Goal: Task Accomplishment & Management: Manage account settings

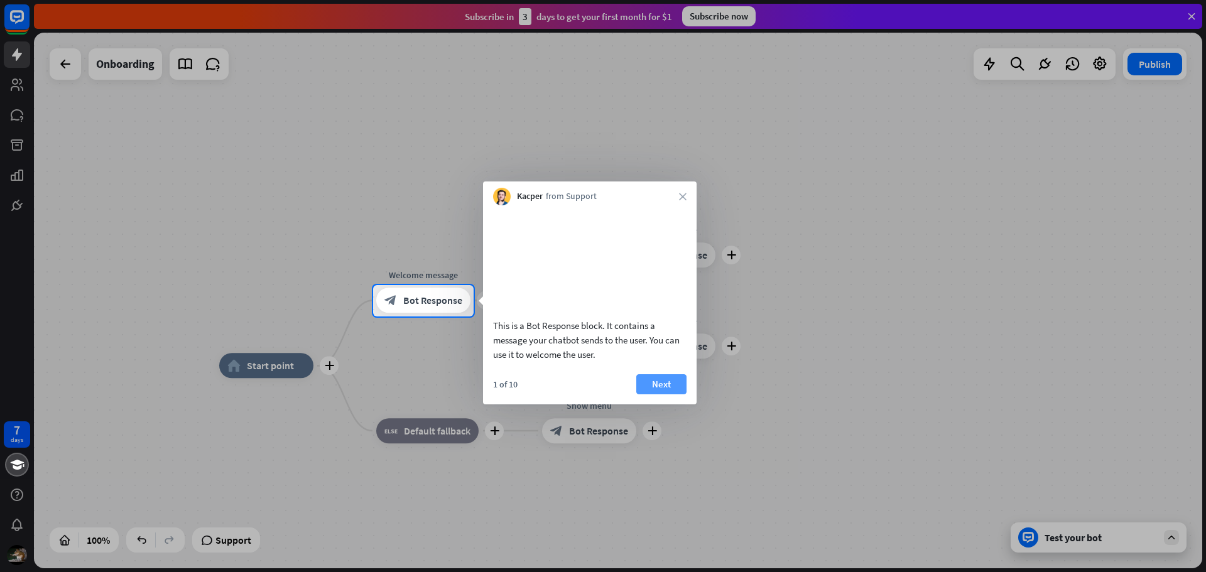
click at [649, 394] on button "Next" at bounding box center [661, 384] width 50 height 20
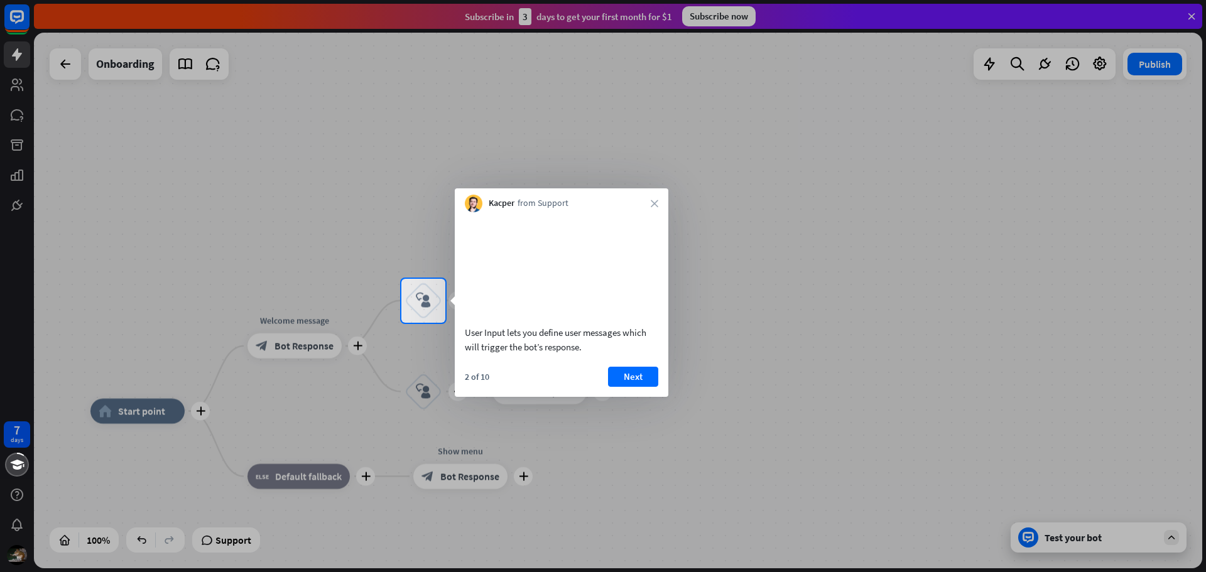
click at [649, 387] on button "Next" at bounding box center [633, 377] width 50 height 20
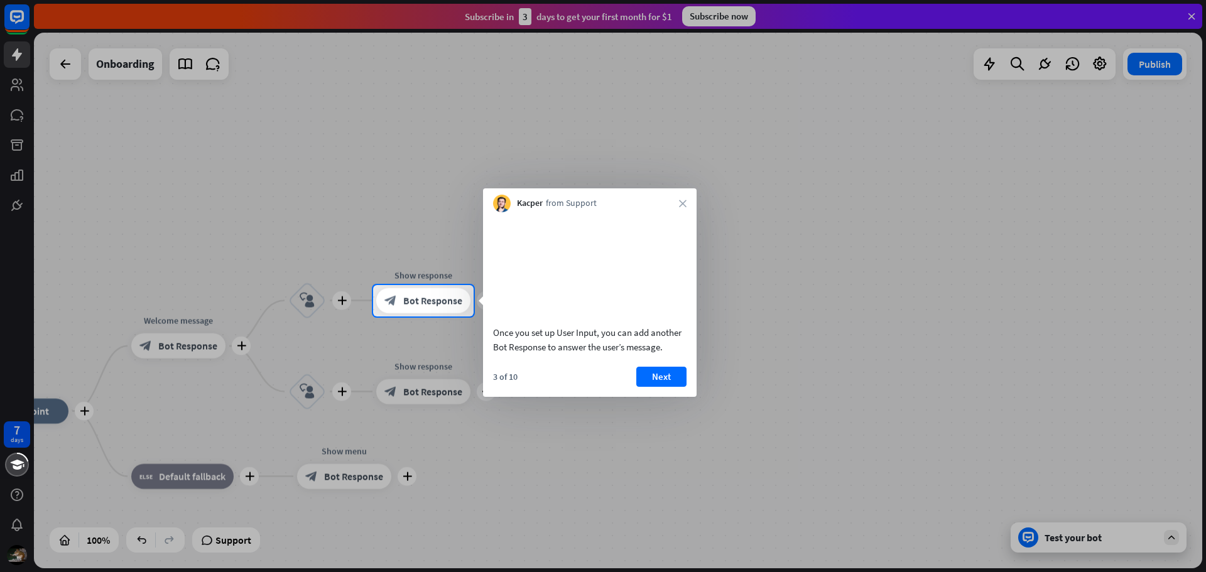
click at [649, 387] on button "Next" at bounding box center [661, 377] width 50 height 20
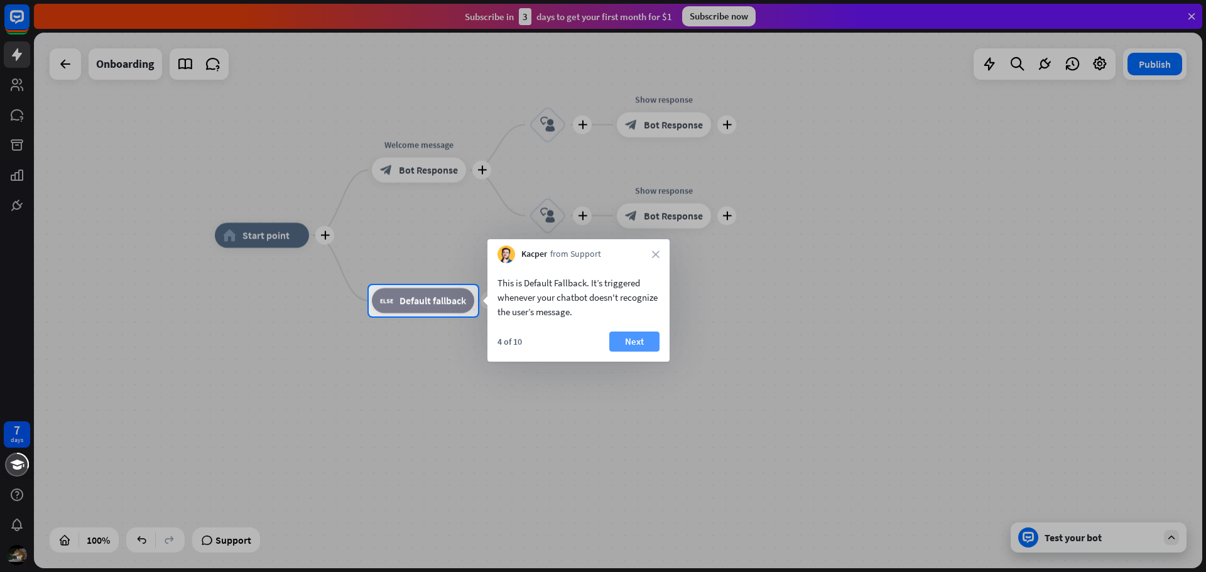
click at [642, 342] on button "Next" at bounding box center [634, 342] width 50 height 20
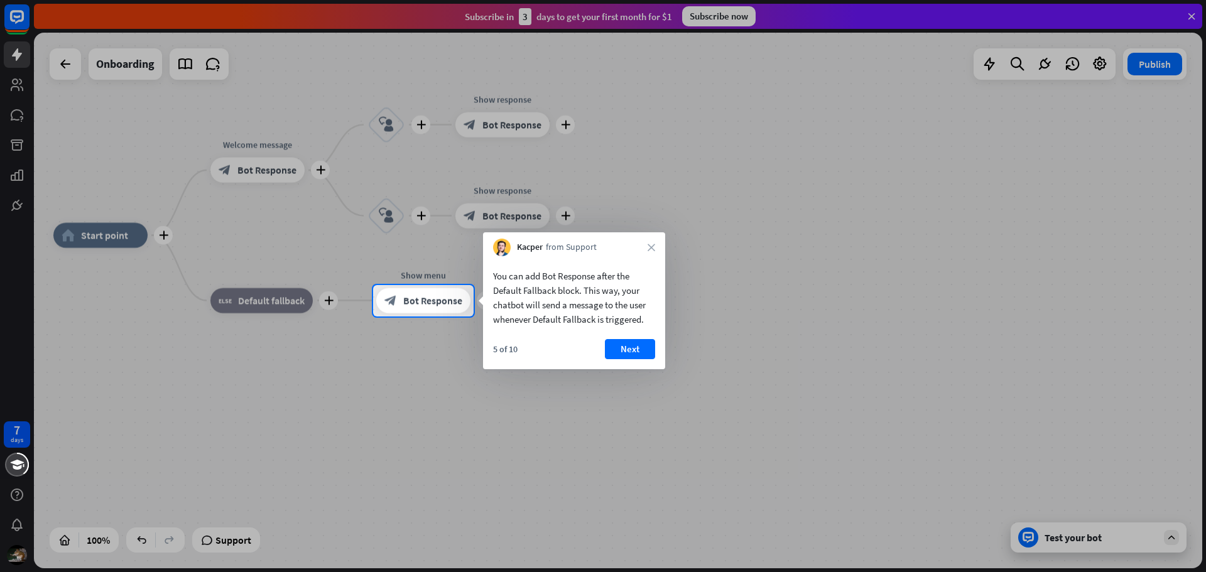
click at [642, 342] on button "Next" at bounding box center [630, 349] width 50 height 20
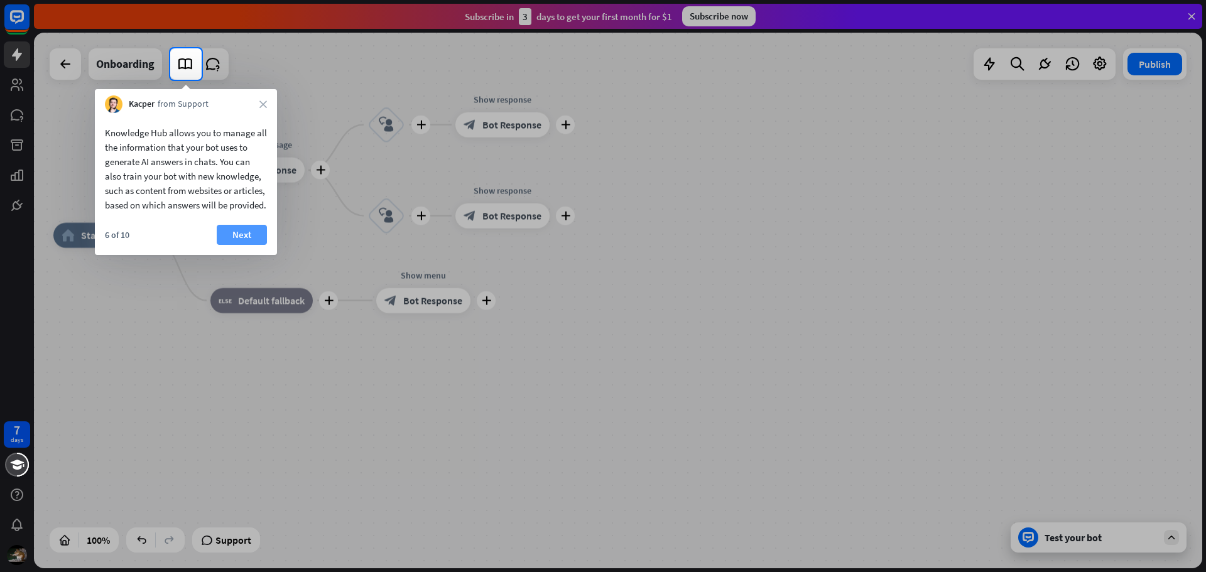
click at [227, 245] on button "Next" at bounding box center [242, 235] width 50 height 20
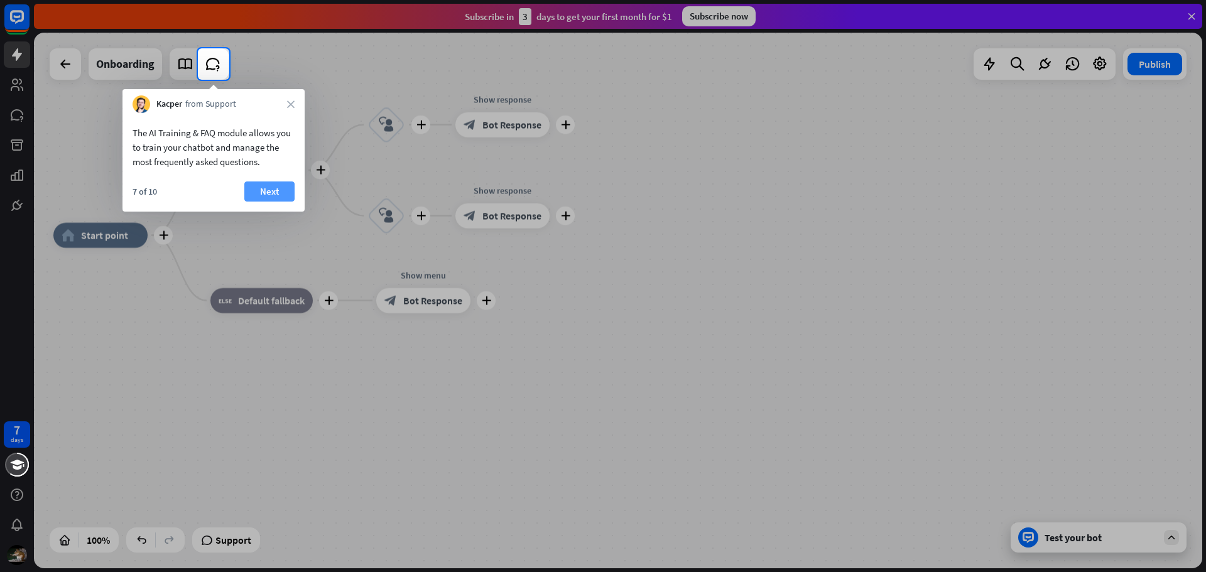
click at [268, 185] on button "Next" at bounding box center [269, 191] width 50 height 20
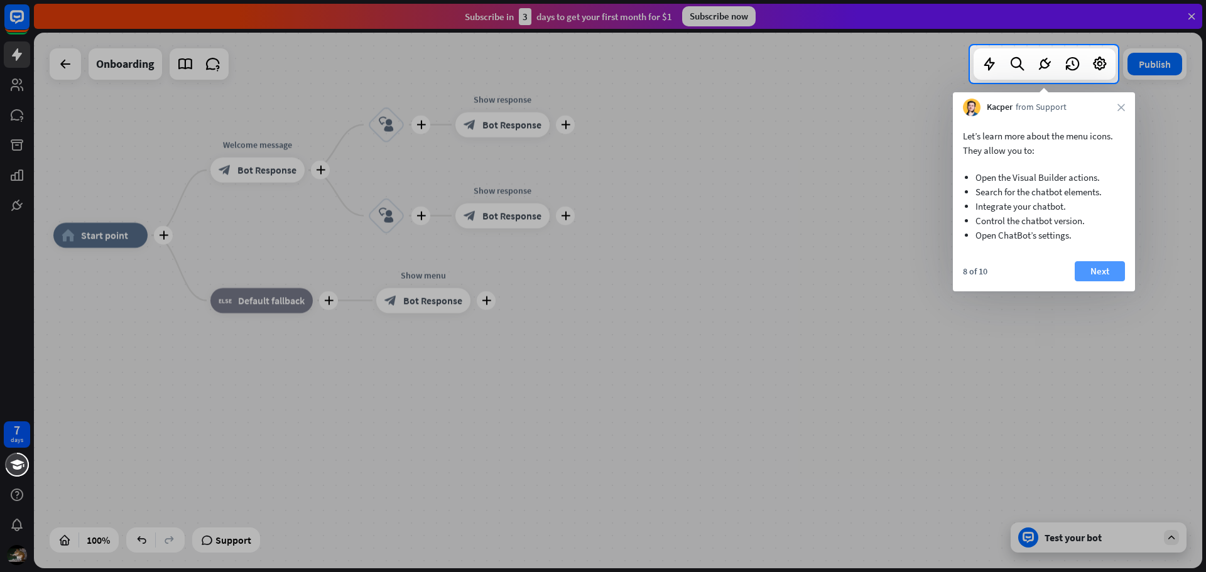
click at [1095, 269] on button "Next" at bounding box center [1099, 271] width 50 height 20
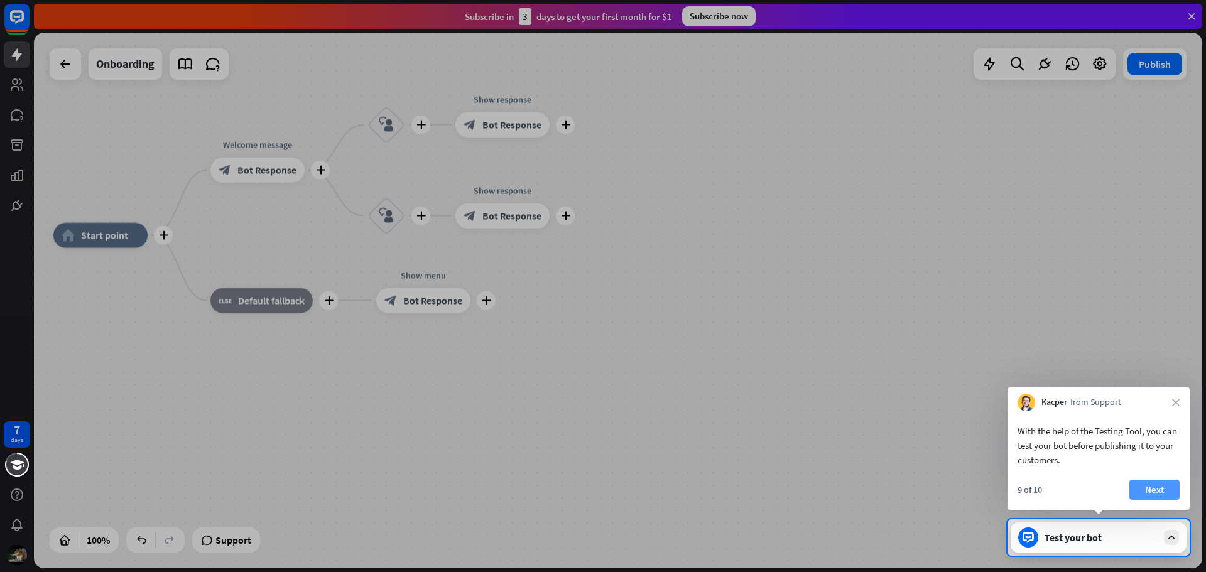
click at [1159, 492] on button "Next" at bounding box center [1154, 490] width 50 height 20
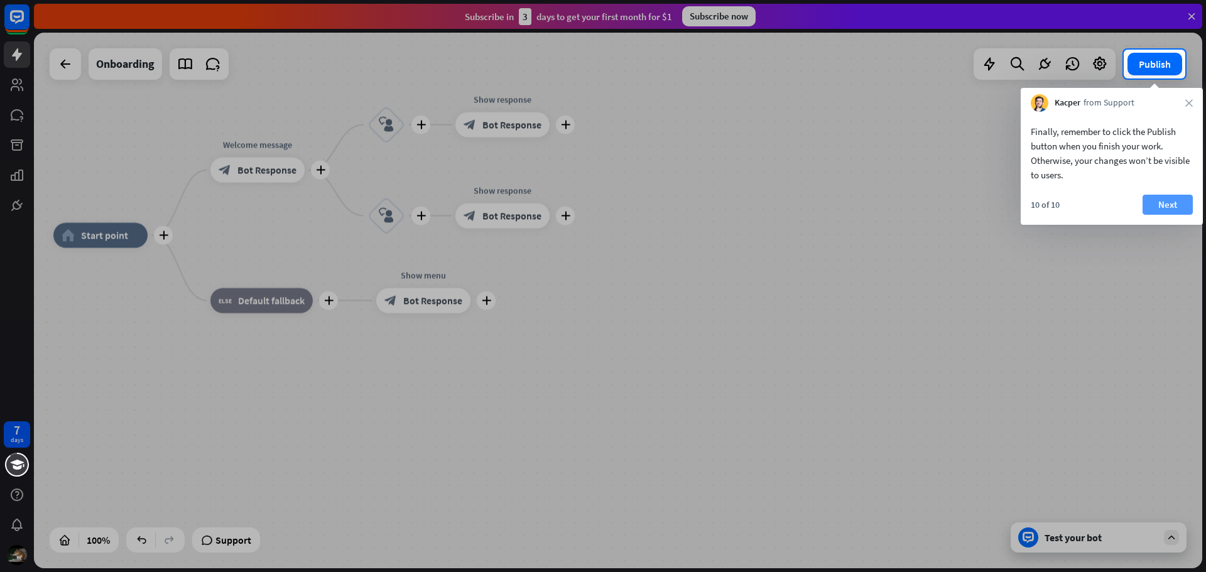
click at [1163, 198] on button "Next" at bounding box center [1167, 205] width 50 height 20
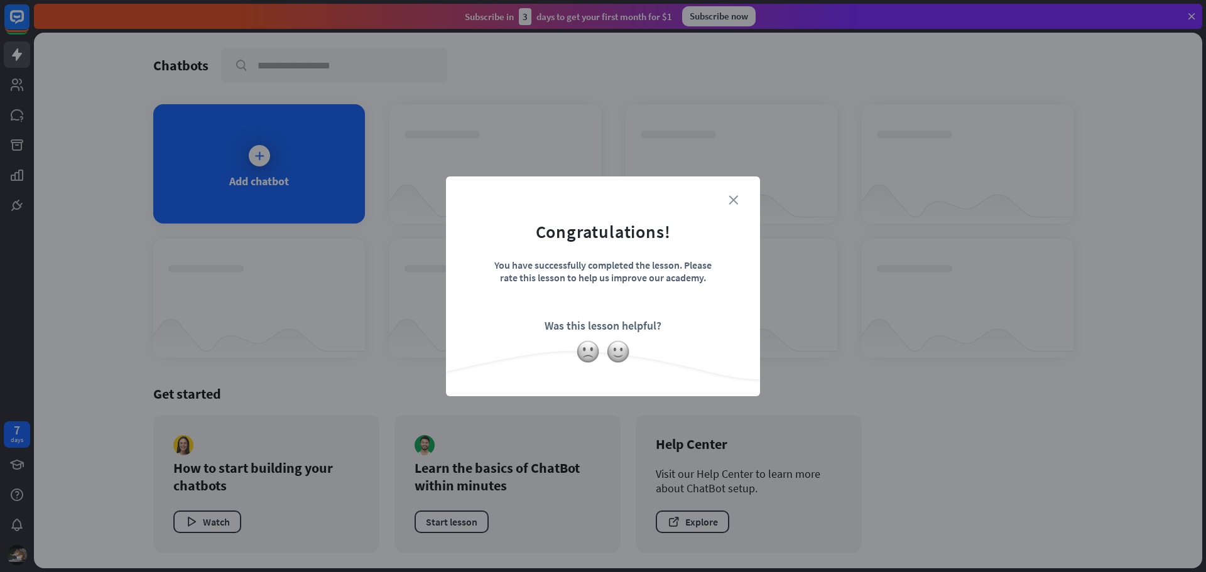
click at [734, 200] on icon "close" at bounding box center [732, 199] width 9 height 9
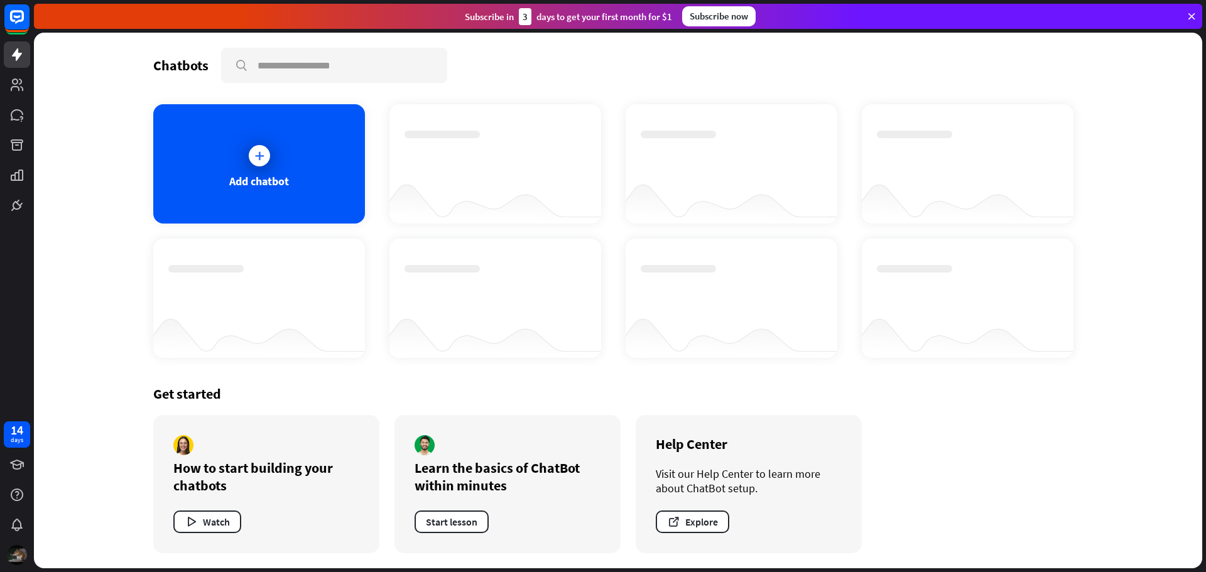
click at [12, 551] on img at bounding box center [17, 555] width 20 height 20
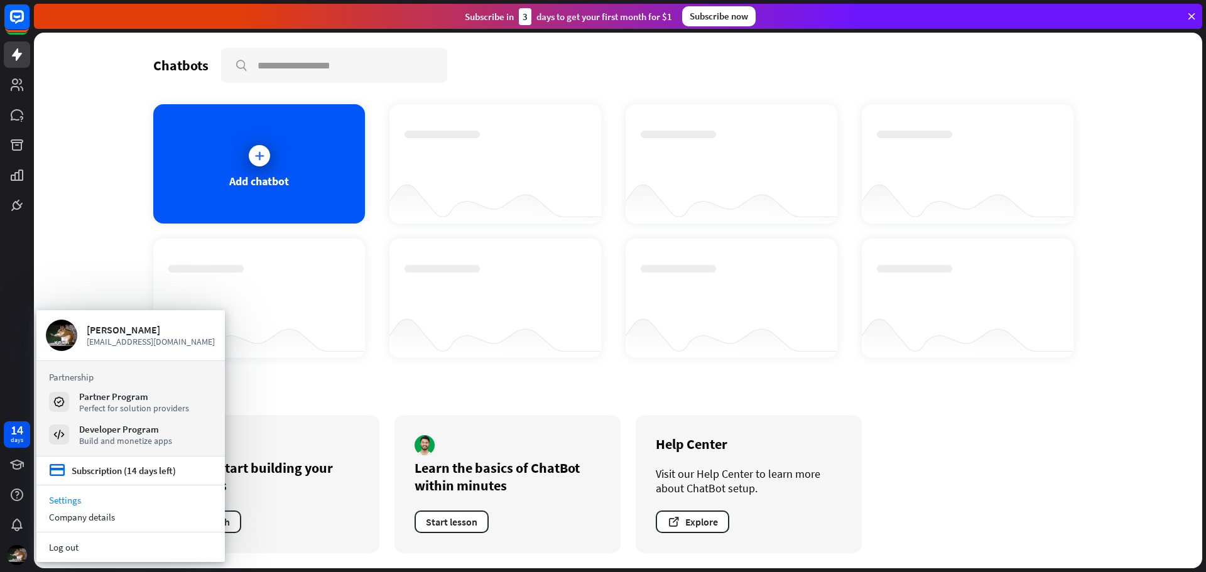
click at [73, 499] on link "Settings" at bounding box center [130, 500] width 188 height 17
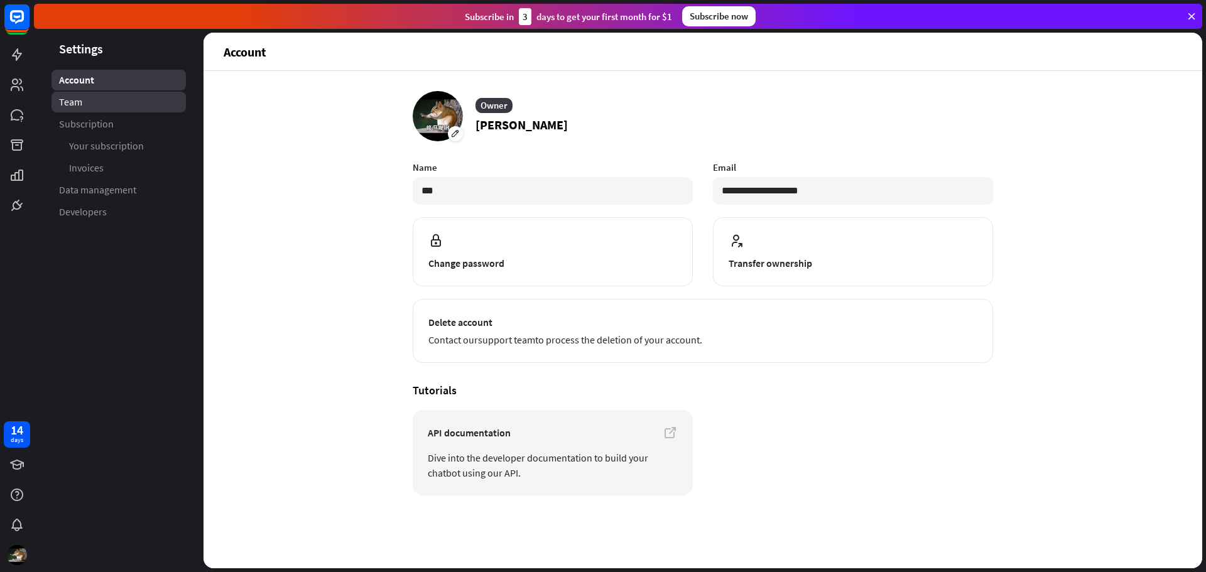
click at [100, 109] on link "Team" at bounding box center [118, 102] width 134 height 21
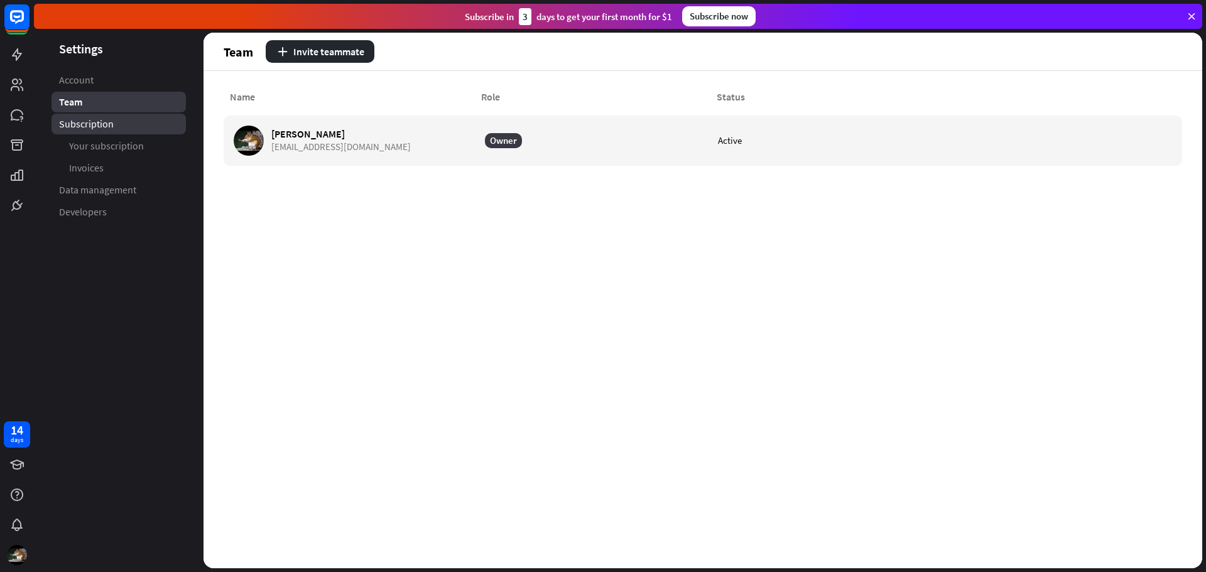
click at [107, 120] on span "Subscription" at bounding box center [86, 123] width 55 height 13
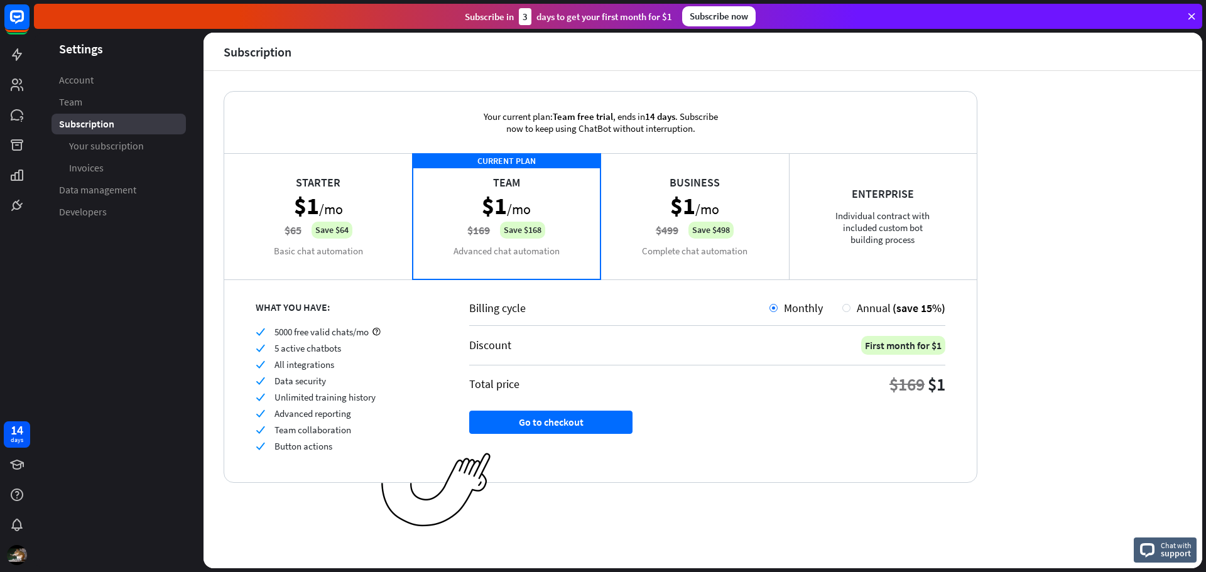
drag, startPoint x: 119, startPoint y: 135, endPoint x: 194, endPoint y: 40, distance: 121.2
click at [194, 40] on aside "Settings Account Team Subscription Your subscription Invoices Data management D…" at bounding box center [119, 301] width 170 height 536
click at [145, 146] on link "Your subscription" at bounding box center [118, 146] width 134 height 21
click at [91, 172] on span "Invoices" at bounding box center [86, 167] width 35 height 13
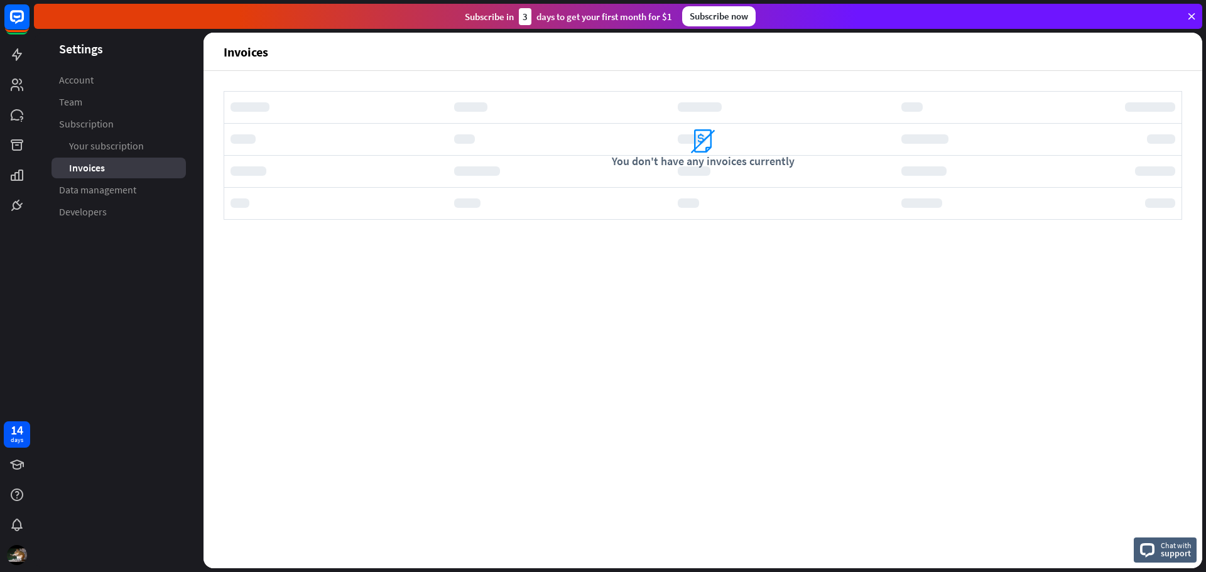
click at [99, 192] on span "Data management" at bounding box center [97, 189] width 77 height 13
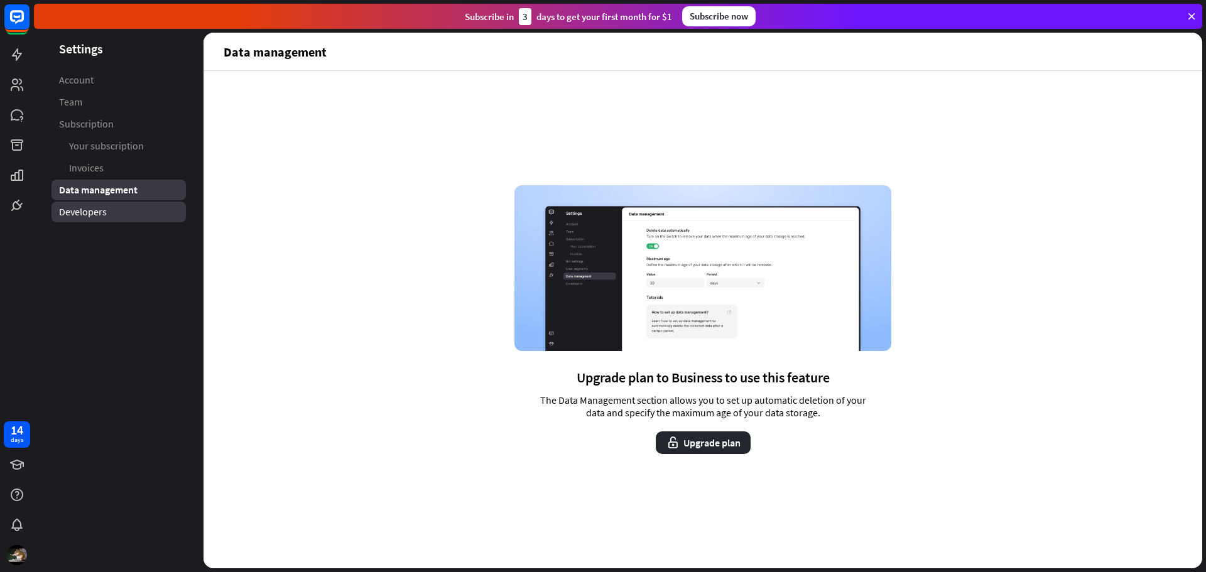
click at [104, 208] on span "Developers" at bounding box center [83, 211] width 48 height 13
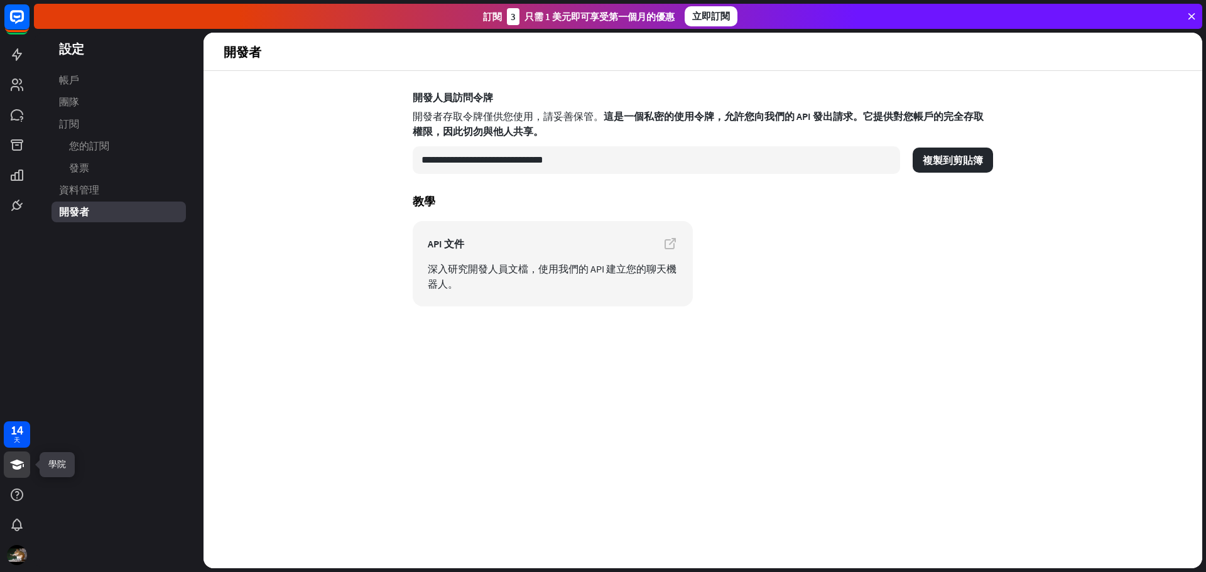
click at [21, 463] on icon at bounding box center [17, 465] width 14 height 10
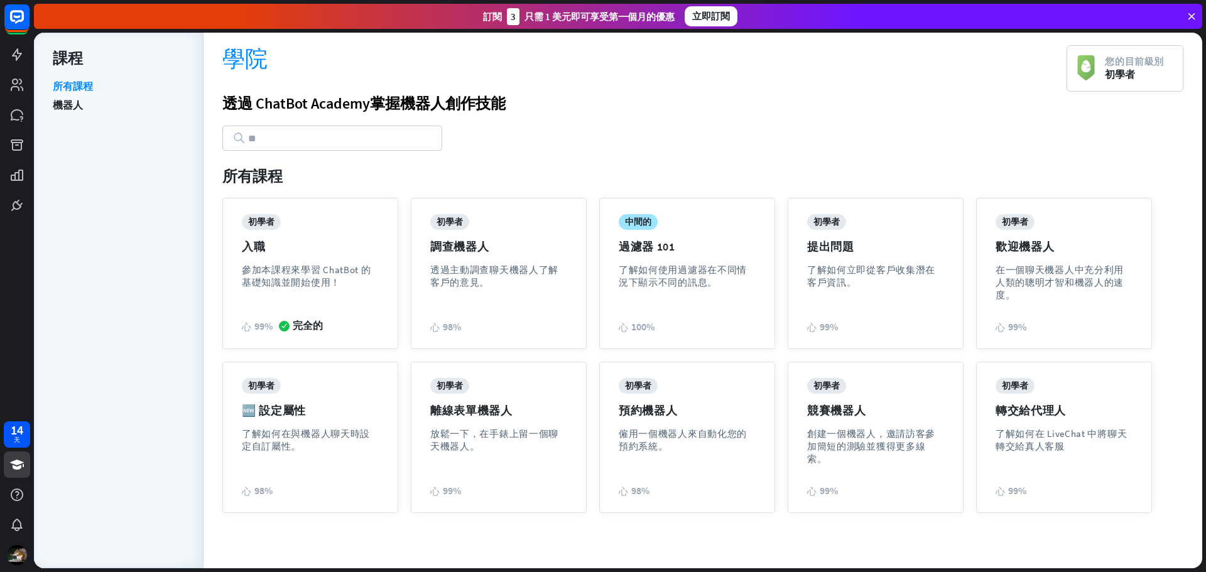
drag, startPoint x: 21, startPoint y: 463, endPoint x: 115, endPoint y: 270, distance: 215.1
click at [115, 270] on div "所有課程 機器人" at bounding box center [119, 318] width 132 height 476
click at [15, 207] on icon at bounding box center [17, 206] width 8 height 8
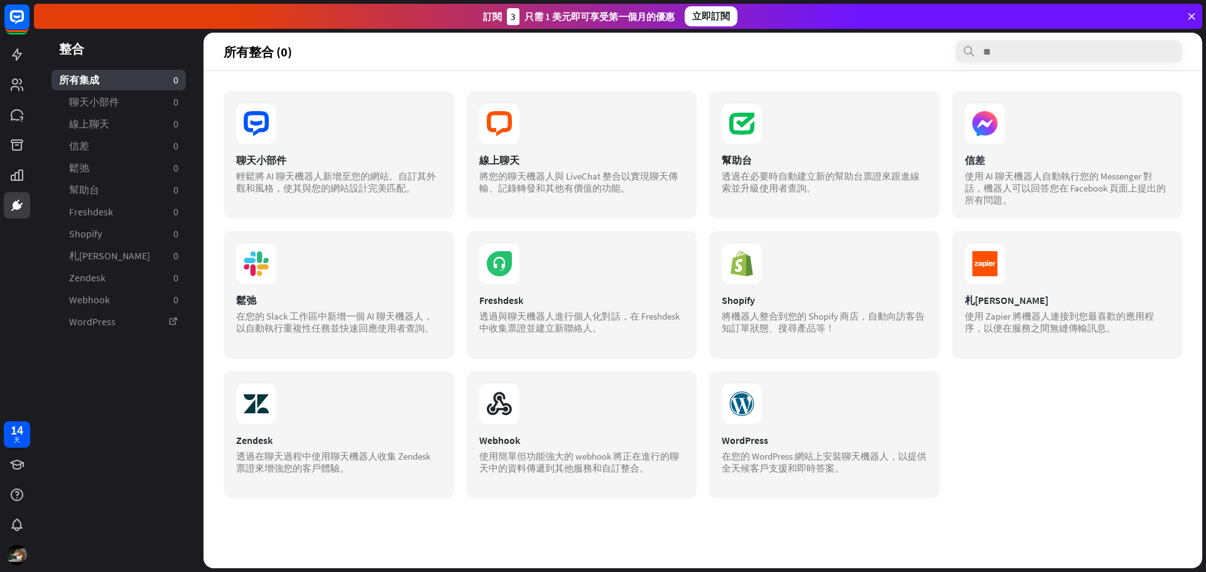
drag, startPoint x: 99, startPoint y: 349, endPoint x: 128, endPoint y: 433, distance: 89.0
click at [128, 433] on aside "整合 所有集成 0 聊天小部件 0 線上聊天 0 信差 0 鬆弛 0 幫助台 0 Freshdesk 0 Shopify 0 札[PERSON_NAME] 0…" at bounding box center [119, 301] width 170 height 536
click at [389, 307] on section "鬆弛 在您的 Slack 工作區中新增一個 AI 聊天機器人，以自動執行重複性任務並快速回應使用者查詢。" at bounding box center [338, 314] width 205 height 40
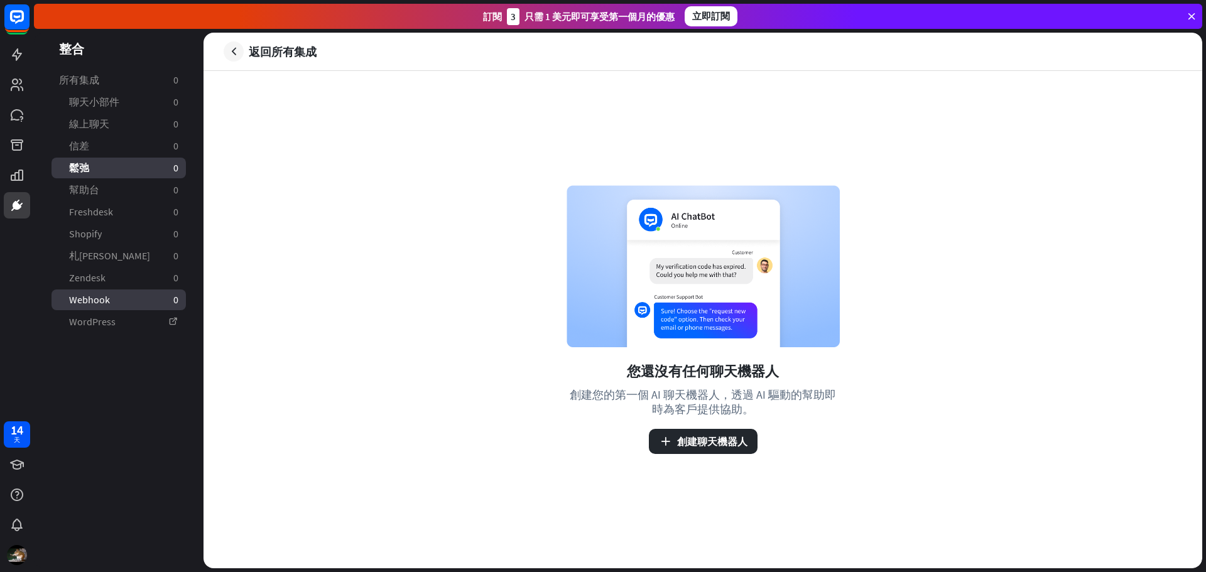
click at [141, 298] on link "Webhook 0" at bounding box center [118, 300] width 134 height 21
click at [90, 82] on font "所有集成" at bounding box center [79, 79] width 40 height 13
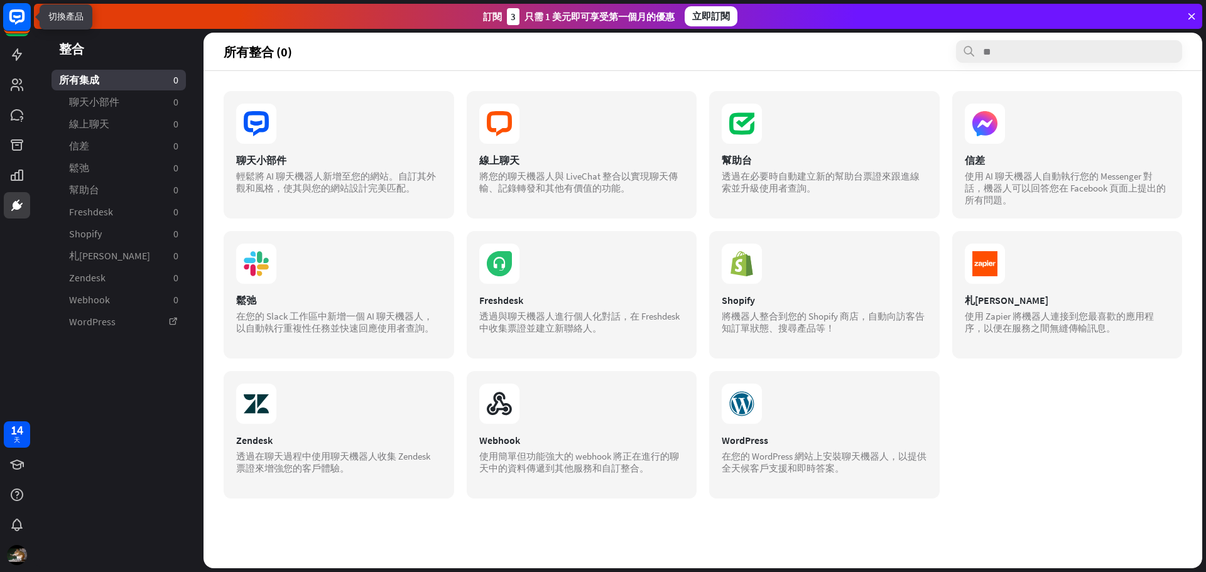
click at [4, 23] on rect at bounding box center [17, 17] width 28 height 28
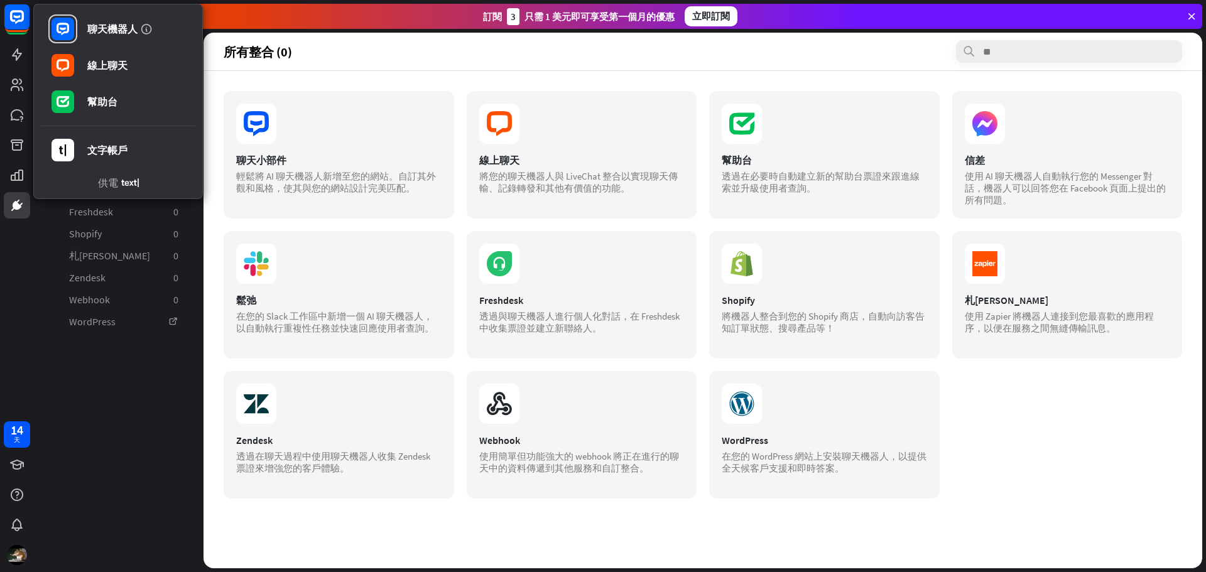
click at [105, 383] on aside "整合 所有集成 0 聊天小部件 0 線上聊天 0 信差 0 鬆弛 0 幫助台 0 Freshdesk 0 Shopify 0 札[PERSON_NAME] 0…" at bounding box center [119, 301] width 170 height 536
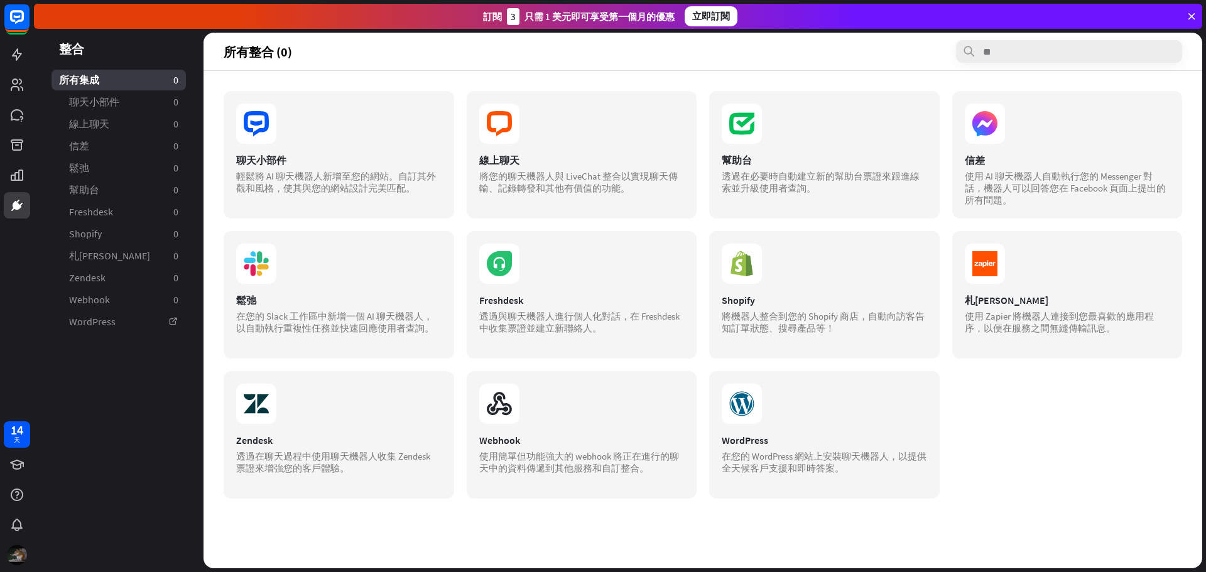
click at [13, 552] on img at bounding box center [17, 555] width 20 height 20
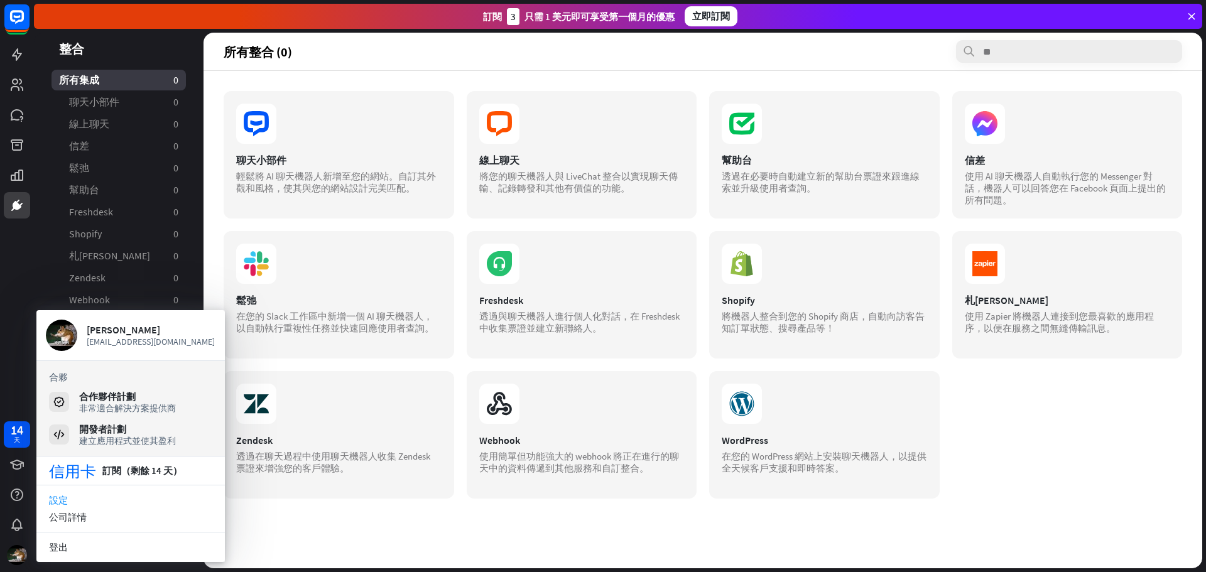
click at [80, 495] on link "設定" at bounding box center [130, 500] width 188 height 17
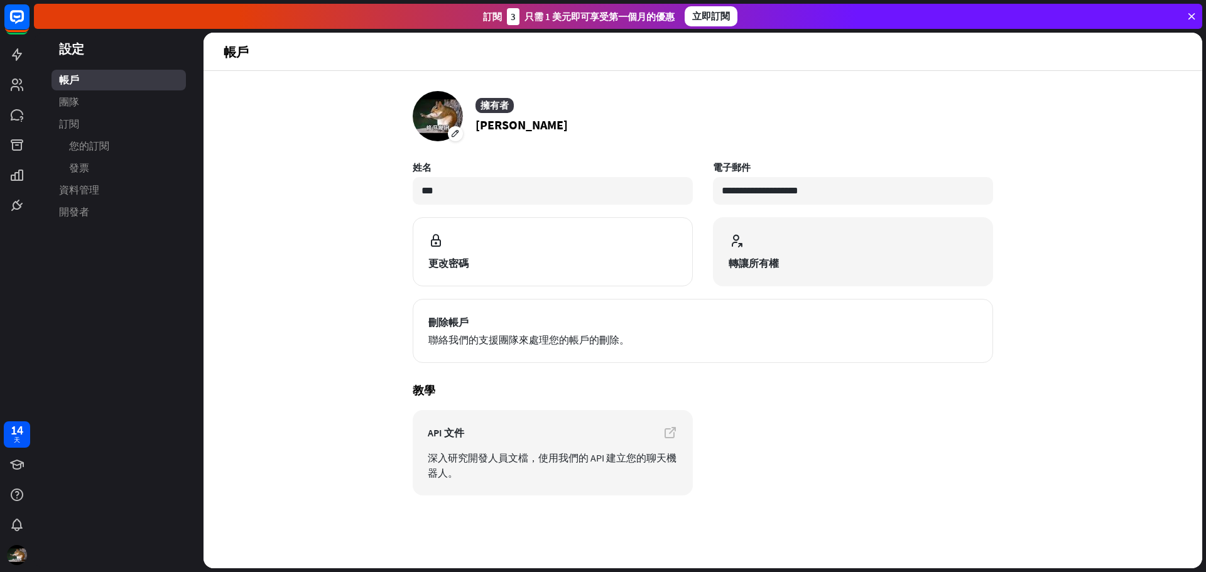
click at [747, 254] on button "轉讓所有權" at bounding box center [853, 251] width 280 height 69
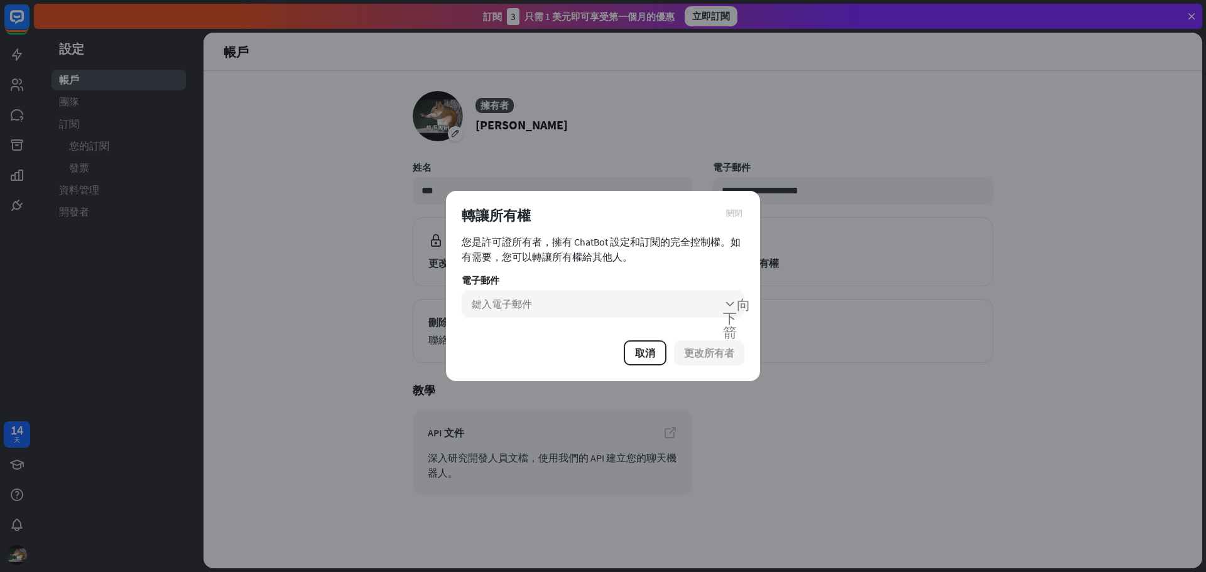
click at [735, 210] on font "關閉" at bounding box center [734, 212] width 16 height 8
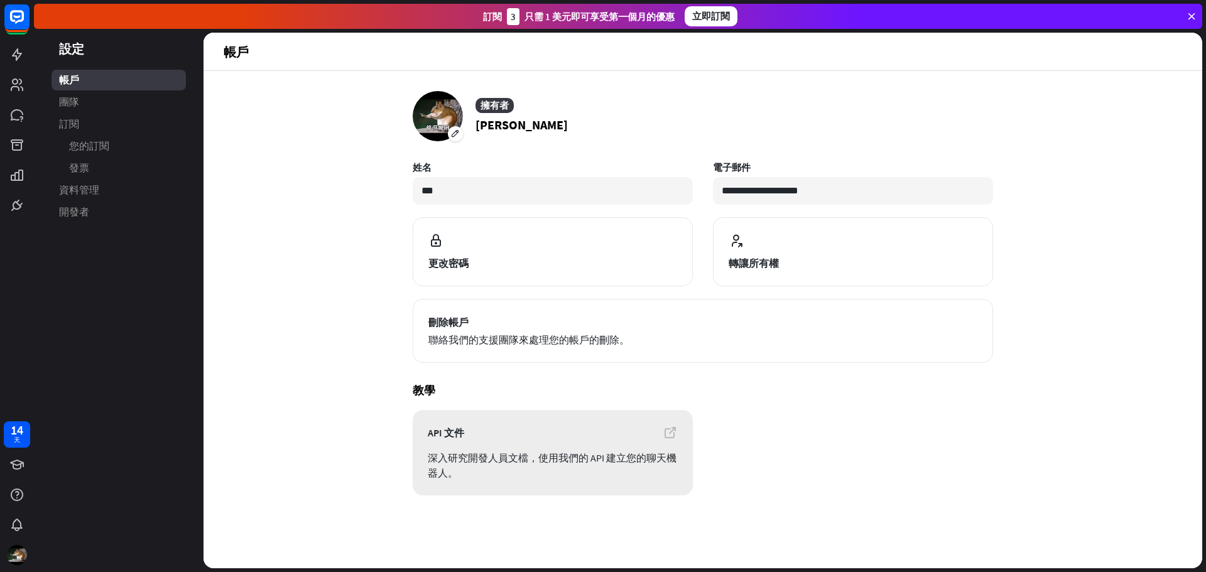
click at [593, 466] on span "深入研究開發人員文檔，使用我們的 API 建立您的聊天機器人。" at bounding box center [553, 465] width 250 height 30
click at [374, 72] on div "**********" at bounding box center [702, 319] width 999 height 497
click at [74, 180] on link "資料管理" at bounding box center [118, 190] width 134 height 21
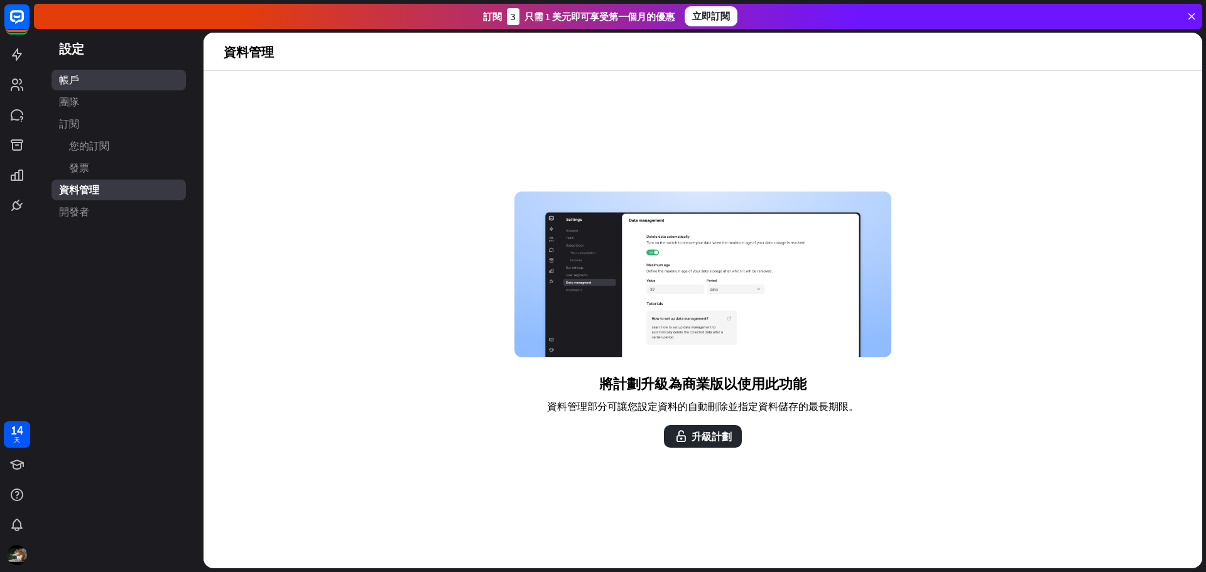
click at [89, 76] on link "帳戶" at bounding box center [118, 80] width 134 height 21
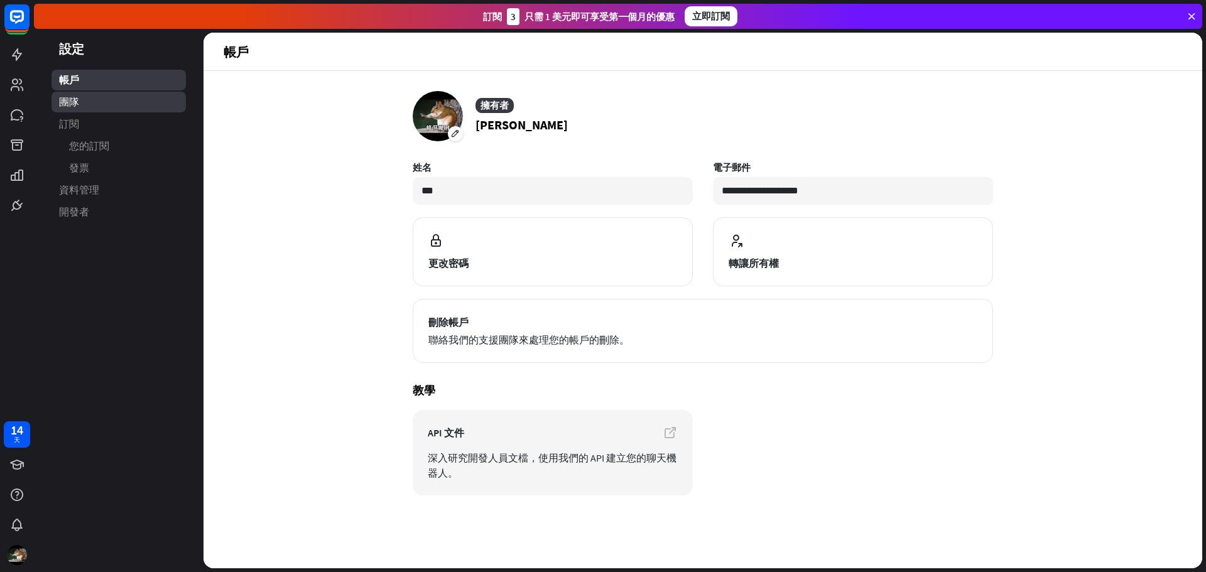
click at [99, 106] on link "團隊" at bounding box center [118, 102] width 134 height 21
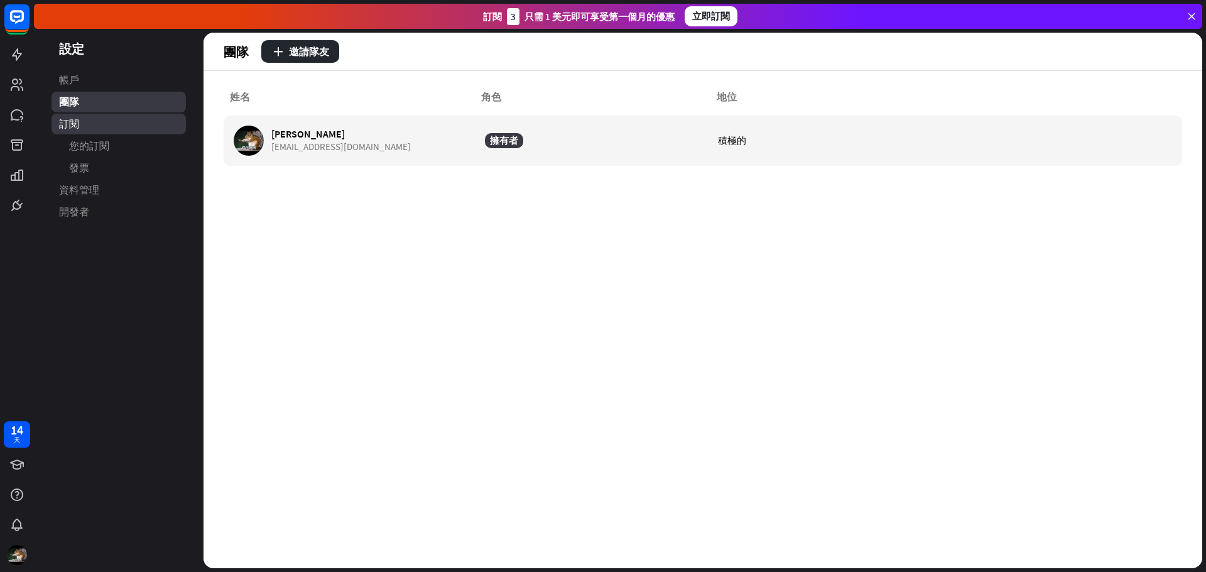
click at [107, 121] on link "訂閱" at bounding box center [118, 124] width 134 height 21
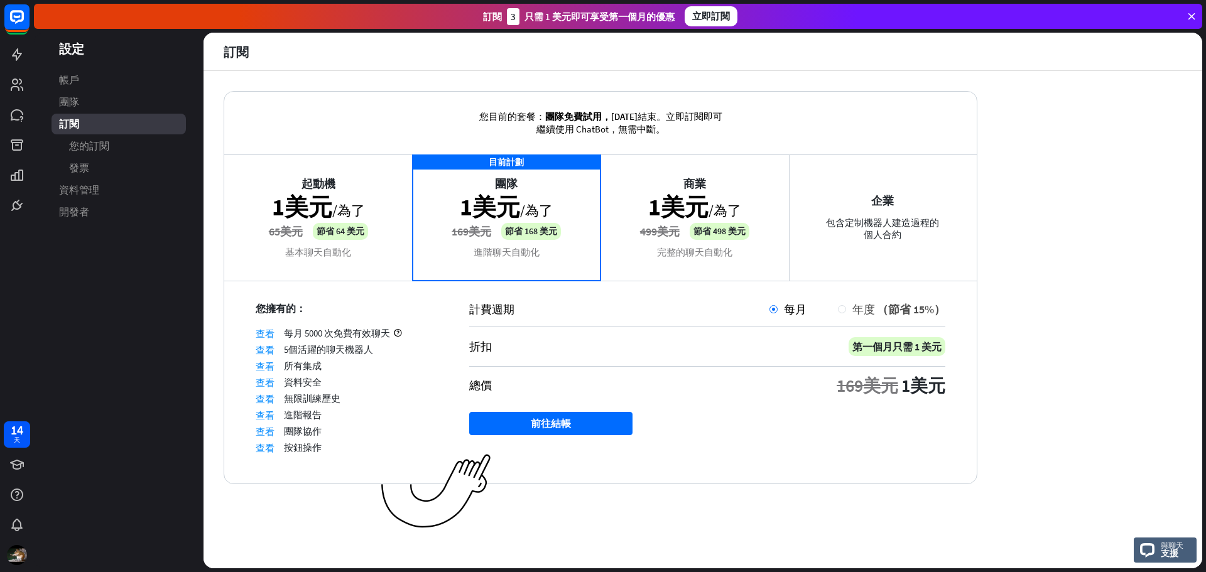
click at [857, 314] on font "年度" at bounding box center [863, 309] width 23 height 14
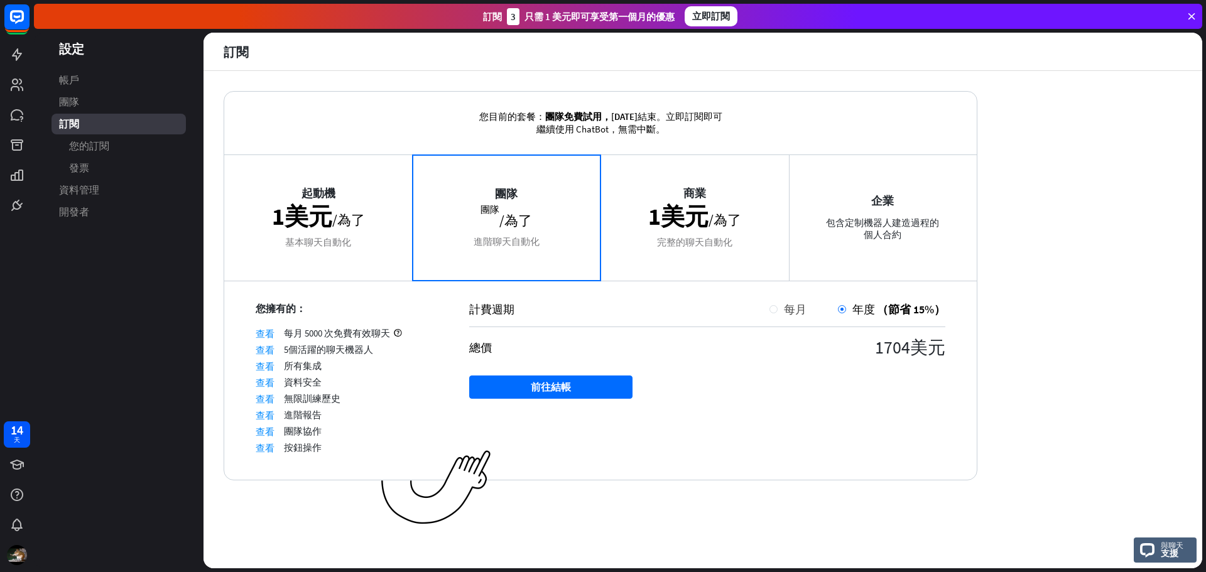
click at [773, 304] on div "每月" at bounding box center [787, 309] width 37 height 14
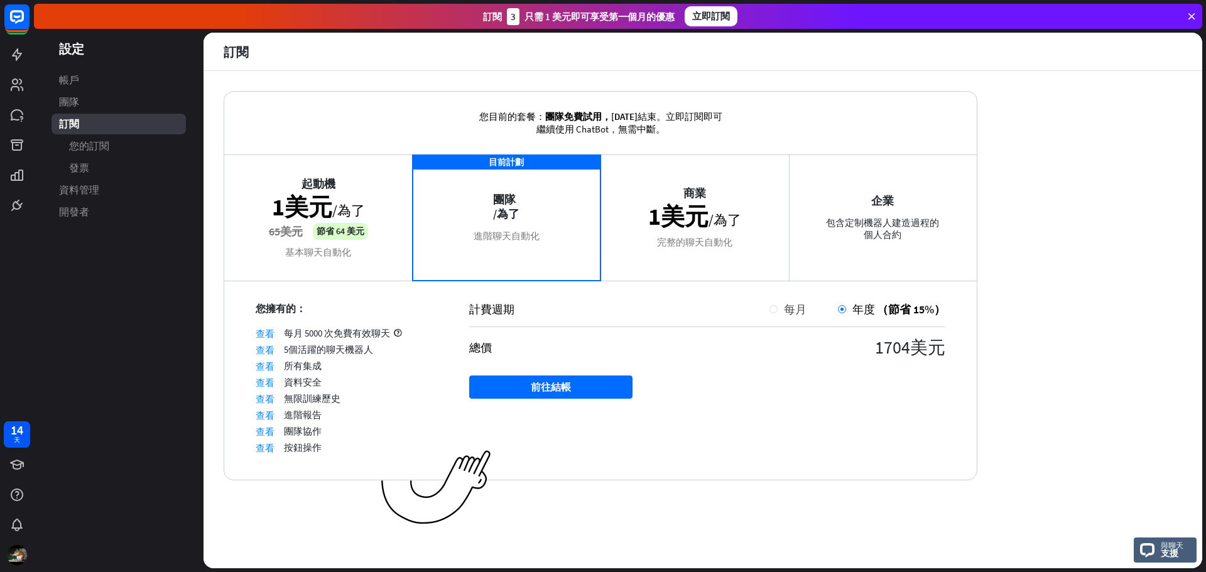
drag, startPoint x: 776, startPoint y: 320, endPoint x: 776, endPoint y: 313, distance: 6.9
click at [774, 320] on div "計費週期 每月 年度 （節省 15%）" at bounding box center [707, 314] width 476 height 25
click at [776, 313] on div "每月" at bounding box center [787, 309] width 37 height 14
click at [772, 306] on div at bounding box center [773, 309] width 8 height 8
click at [799, 306] on font "每月" at bounding box center [795, 309] width 23 height 14
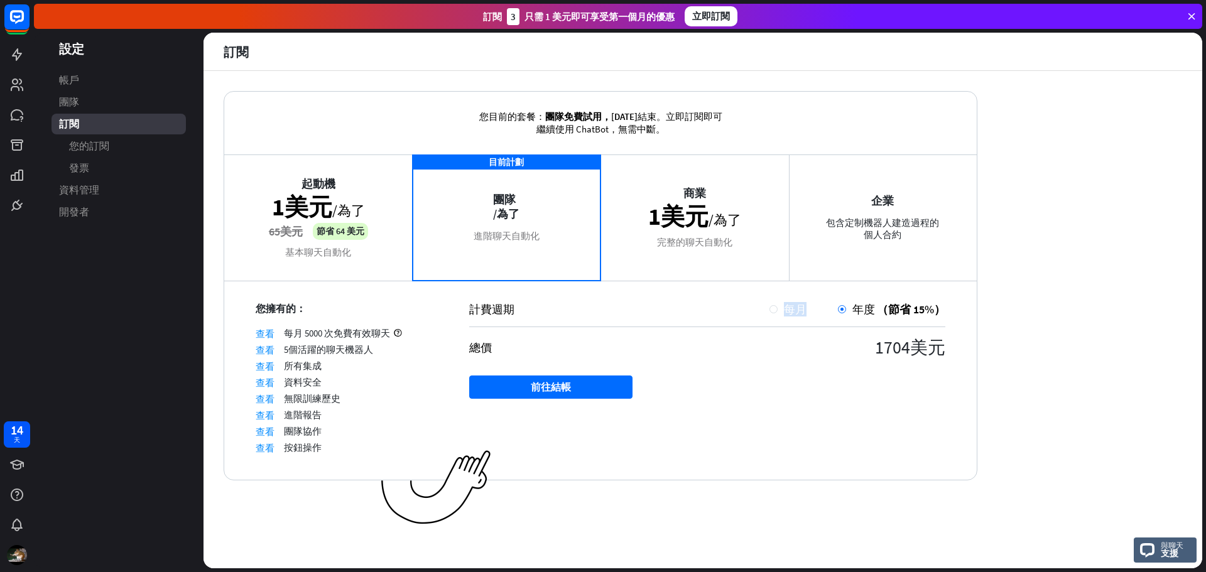
click at [799, 306] on font "每月" at bounding box center [795, 309] width 23 height 14
click at [869, 85] on div "您目前的套餐： 團隊免費試用， [DATE] 結束 。立即訂閱即可繼續使用 ChatBot，無需中斷。 起動機 1美元 /為了 65美元 節省 64 美元 基…" at bounding box center [702, 319] width 999 height 497
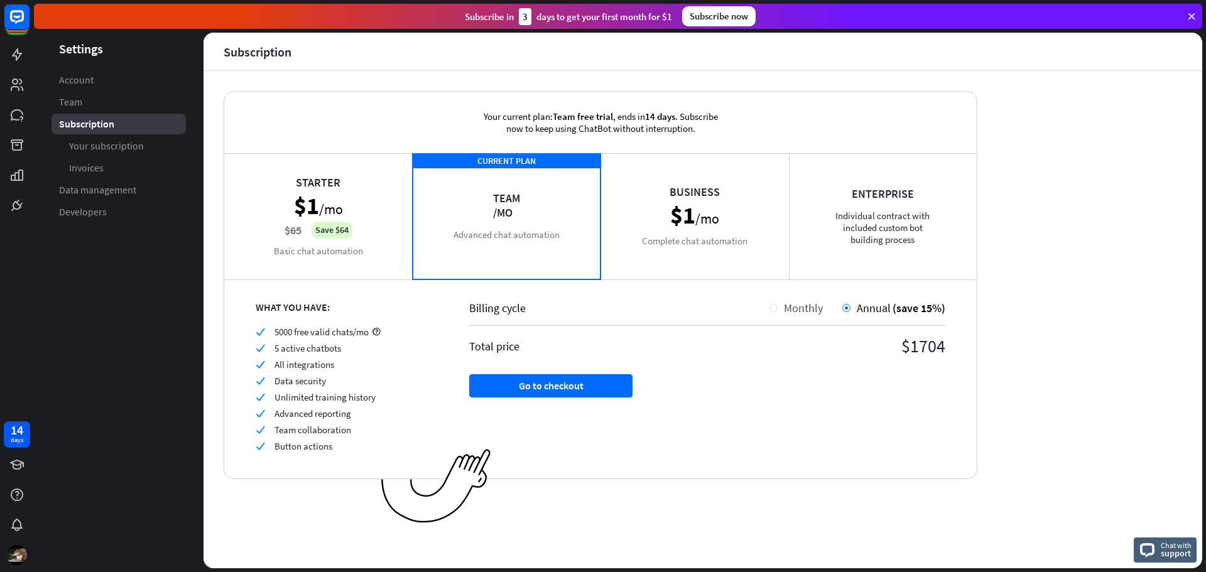
click at [775, 308] on div at bounding box center [773, 308] width 8 height 8
click at [672, 210] on div "Business $1 /mo Complete chat automation" at bounding box center [694, 216] width 188 height 126
click at [100, 149] on span "Your subscription" at bounding box center [106, 145] width 75 height 13
click at [106, 102] on link "Team" at bounding box center [118, 102] width 134 height 21
click at [110, 120] on span "Subscription" at bounding box center [86, 123] width 55 height 13
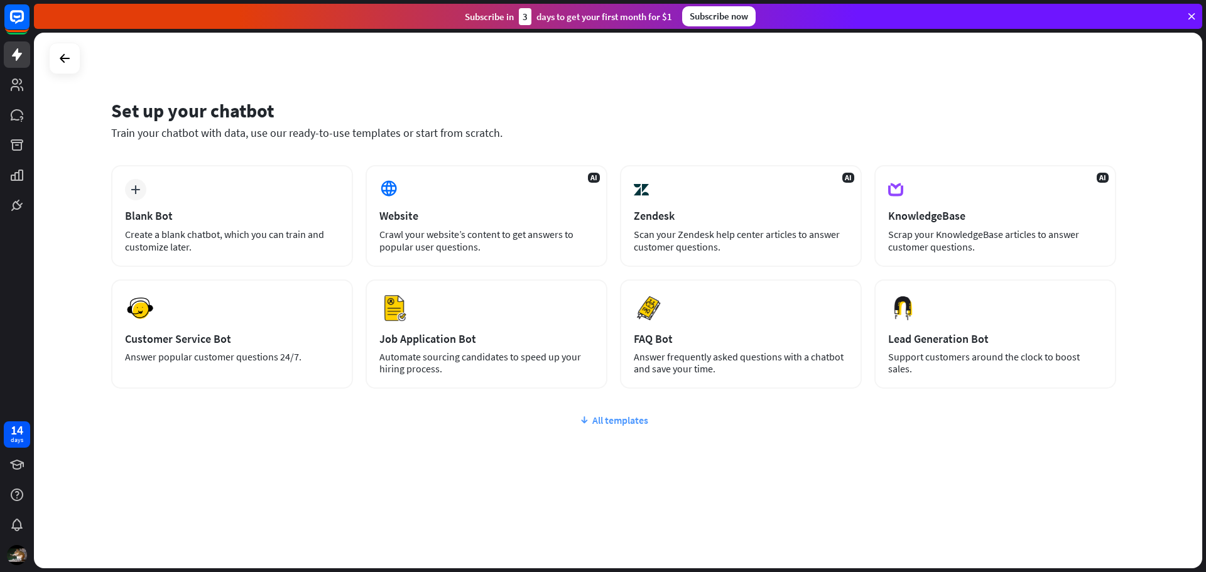
click at [597, 418] on div "All templates" at bounding box center [613, 420] width 1005 height 13
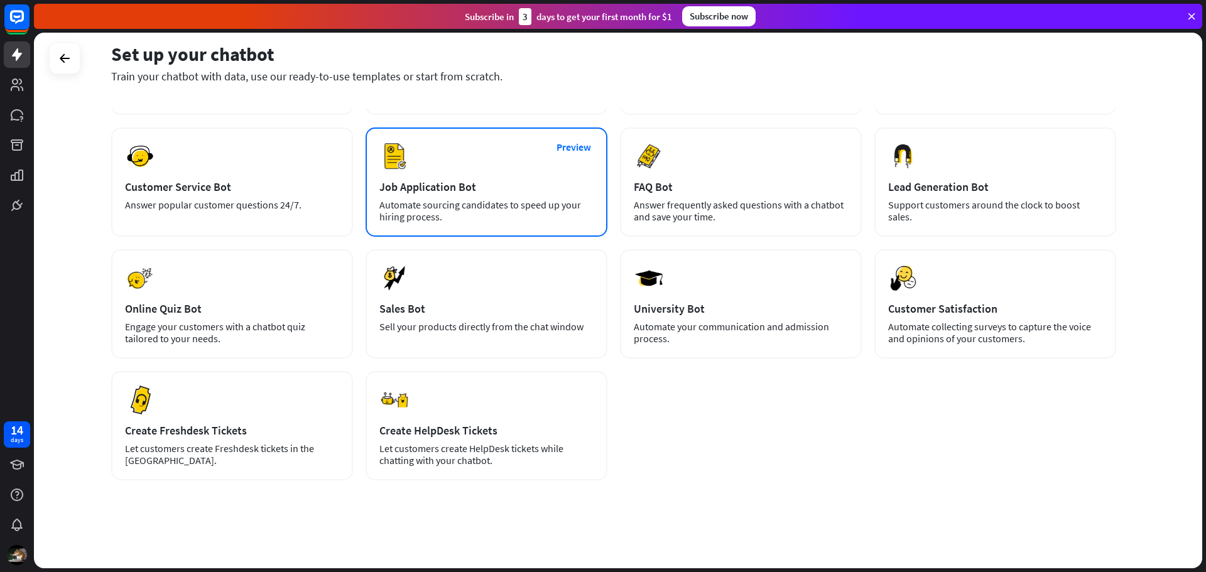
scroll to position [26, 0]
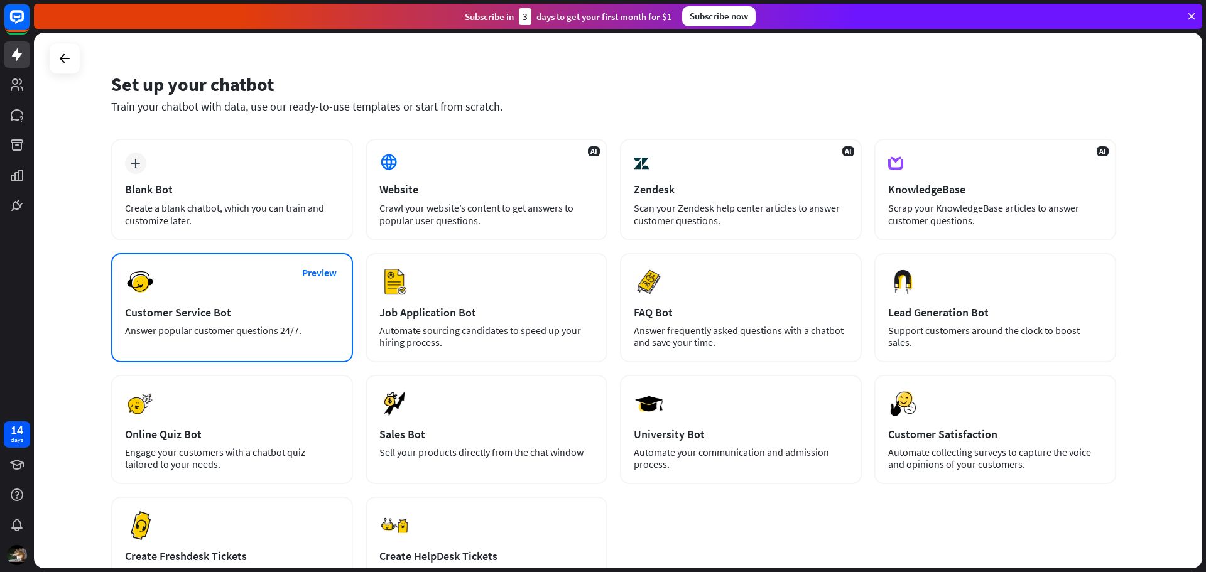
click at [270, 322] on div "Preview Customer Service Bot Answer popular customer questions 24/7." at bounding box center [232, 307] width 242 height 109
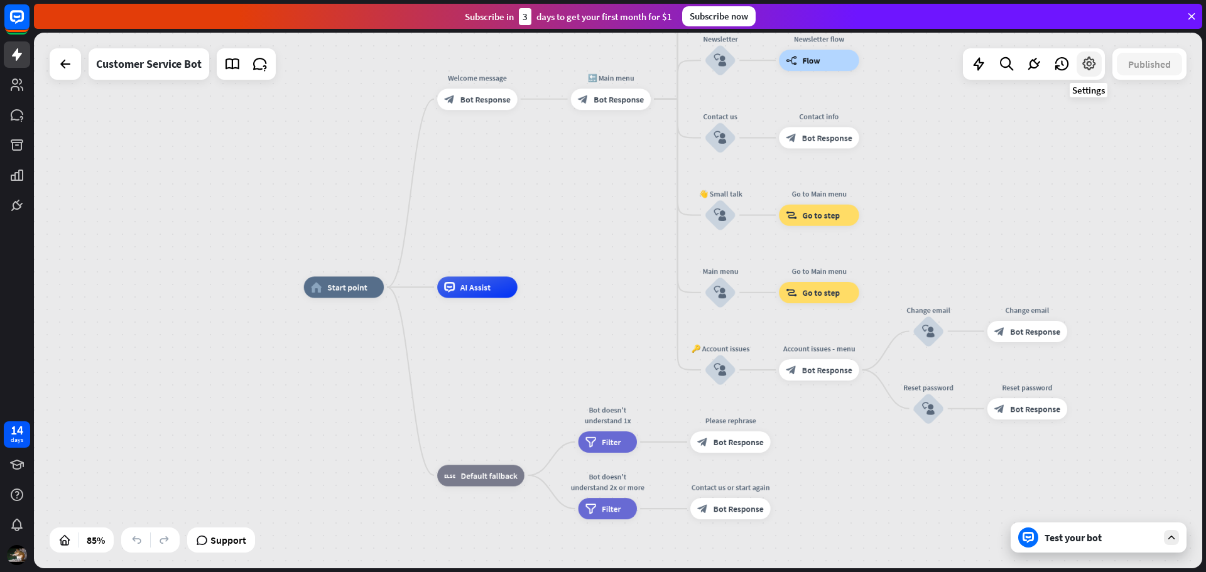
click at [1091, 62] on icon at bounding box center [1089, 64] width 16 height 16
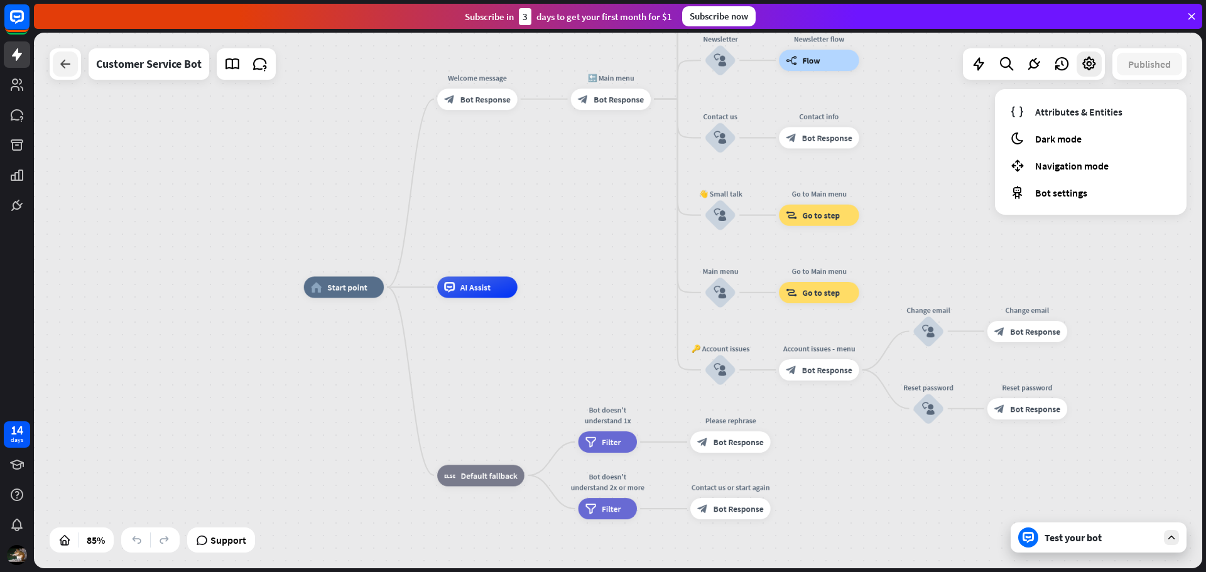
click at [60, 66] on icon at bounding box center [65, 64] width 15 height 15
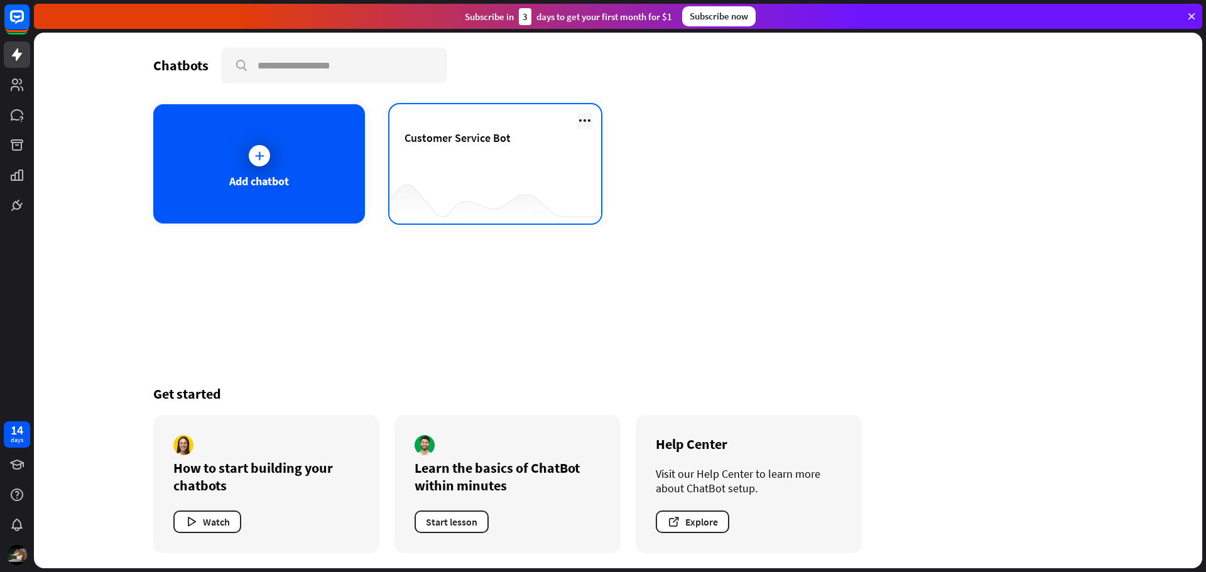
click at [579, 120] on icon at bounding box center [584, 120] width 15 height 15
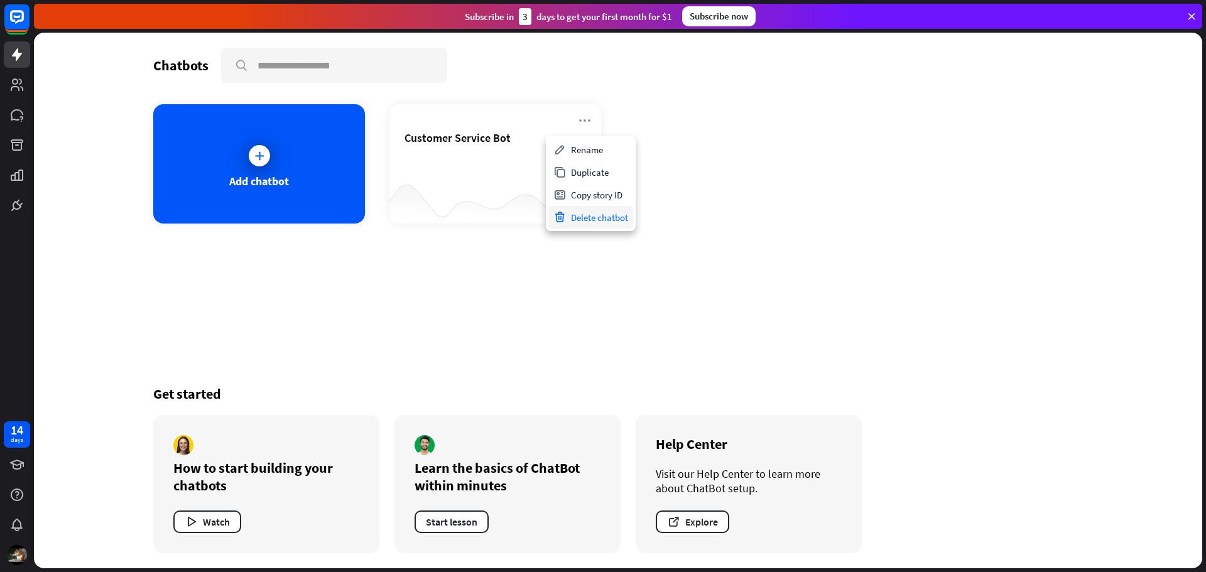
click at [603, 219] on div "Delete chatbot" at bounding box center [590, 217] width 85 height 23
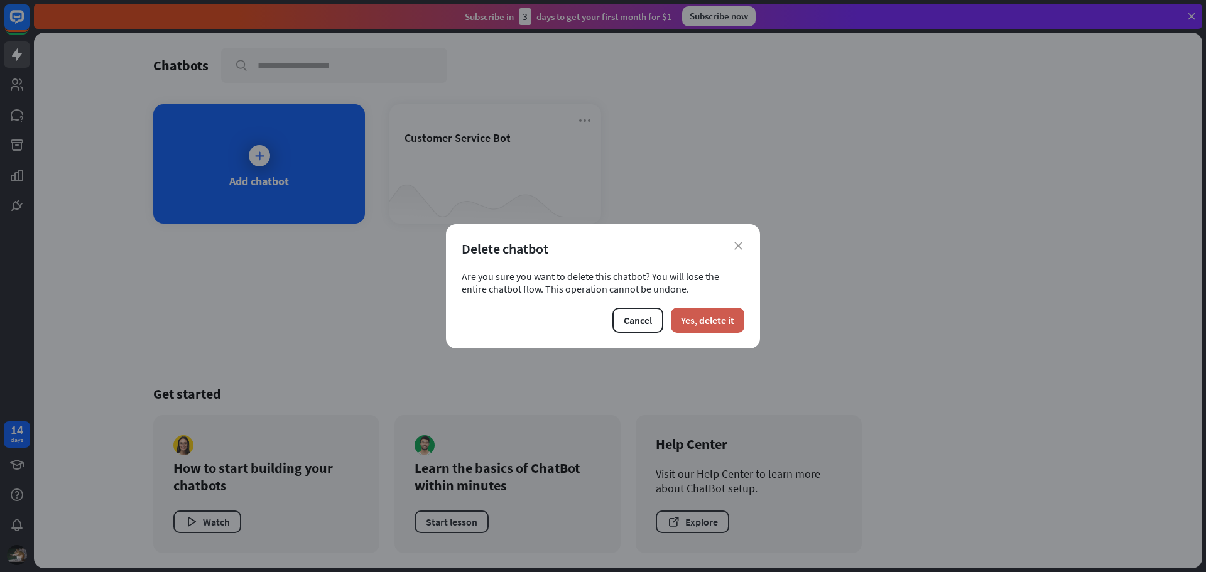
click at [699, 315] on button "Yes, delete it" at bounding box center [707, 320] width 73 height 25
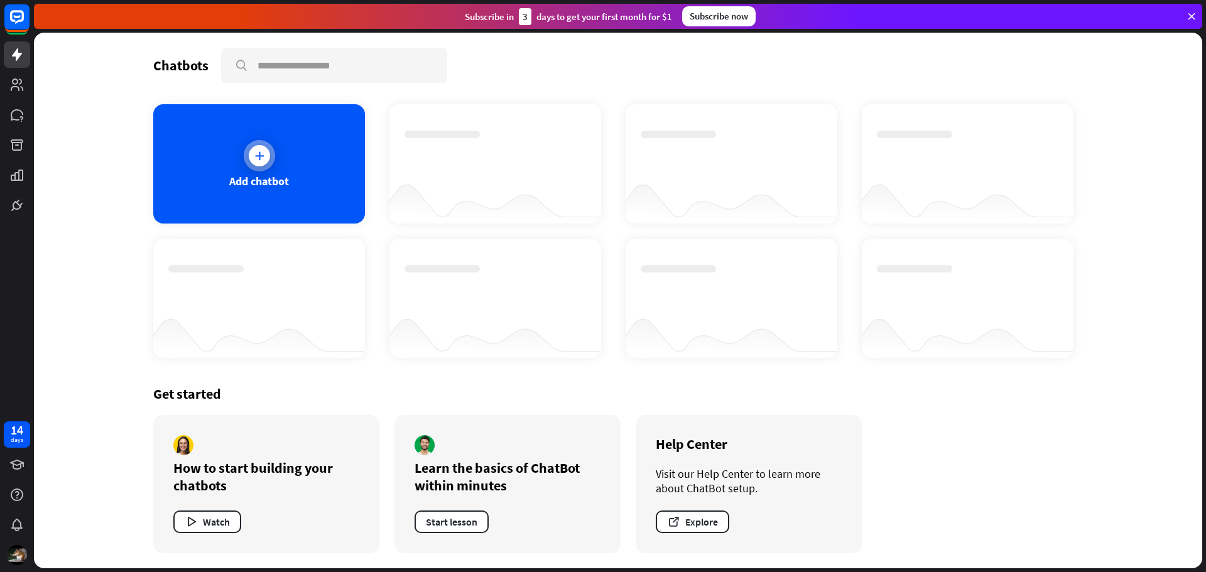
click at [232, 152] on div "Add chatbot" at bounding box center [259, 163] width 212 height 119
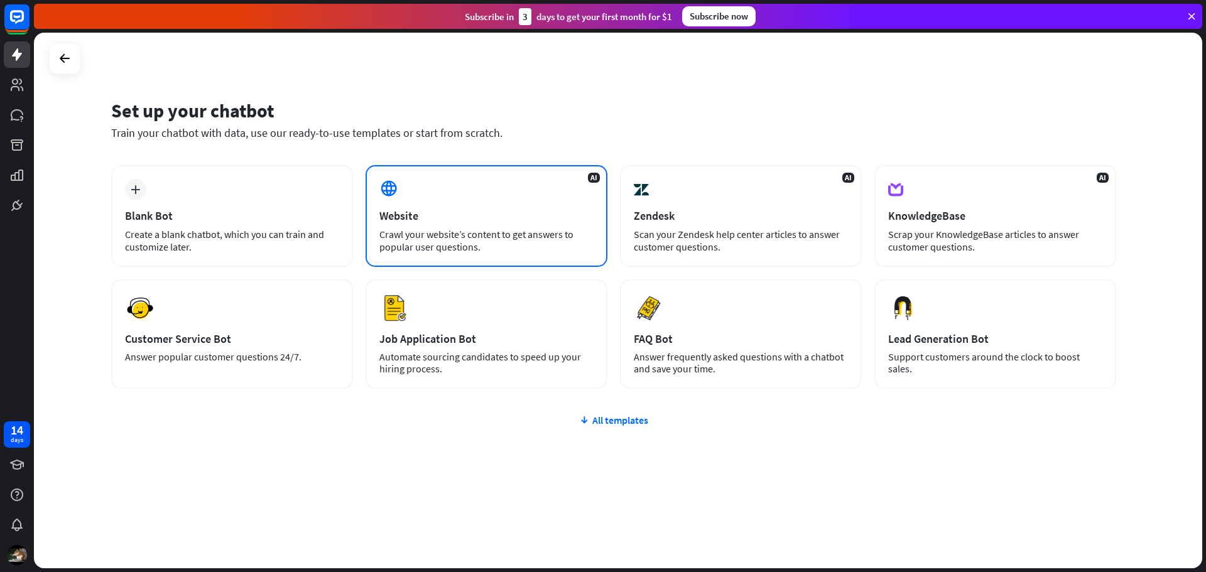
click at [403, 187] on div "AI Website Crawl your website’s content to get answers to popular user question…" at bounding box center [486, 216] width 242 height 102
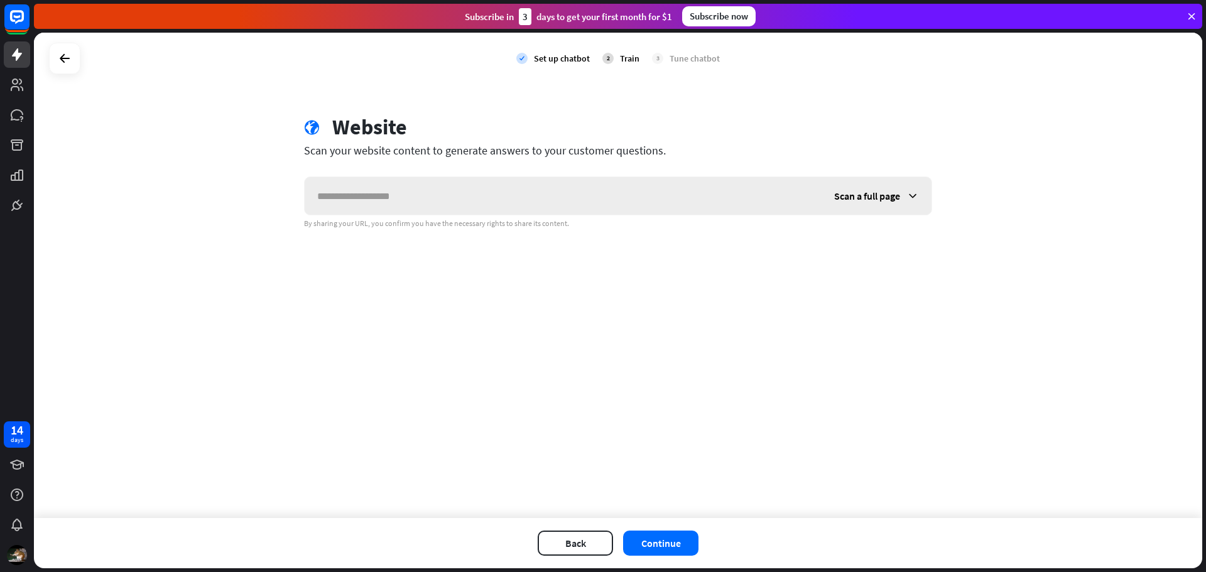
click at [897, 201] on span "Scan a full page" at bounding box center [867, 196] width 66 height 13
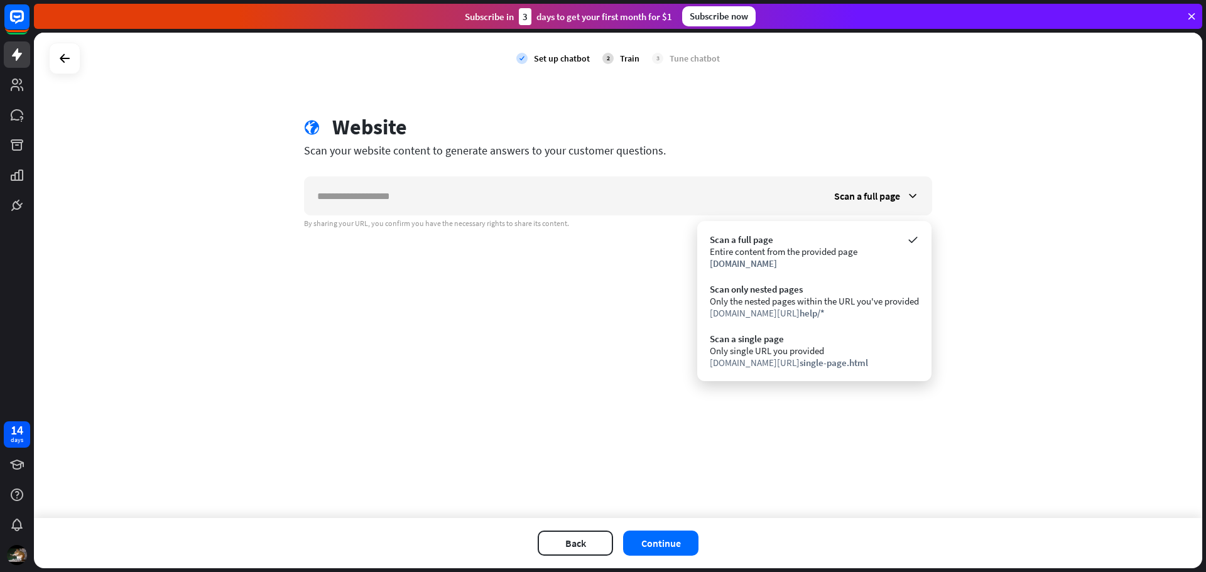
click at [909, 155] on div "Scan your website content to generate answers to your customer questions." at bounding box center [618, 150] width 628 height 14
